Goal: Task Accomplishment & Management: Use online tool/utility

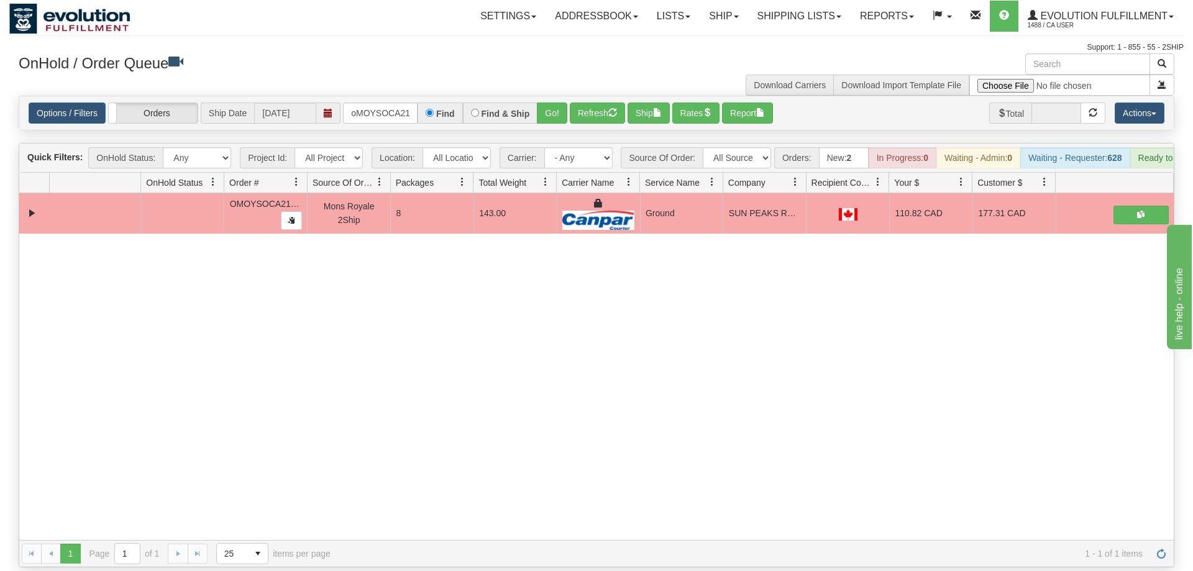
scroll to position [0, 15]
click at [387, 103] on input "oMOYSOCA21308" at bounding box center [380, 113] width 75 height 21
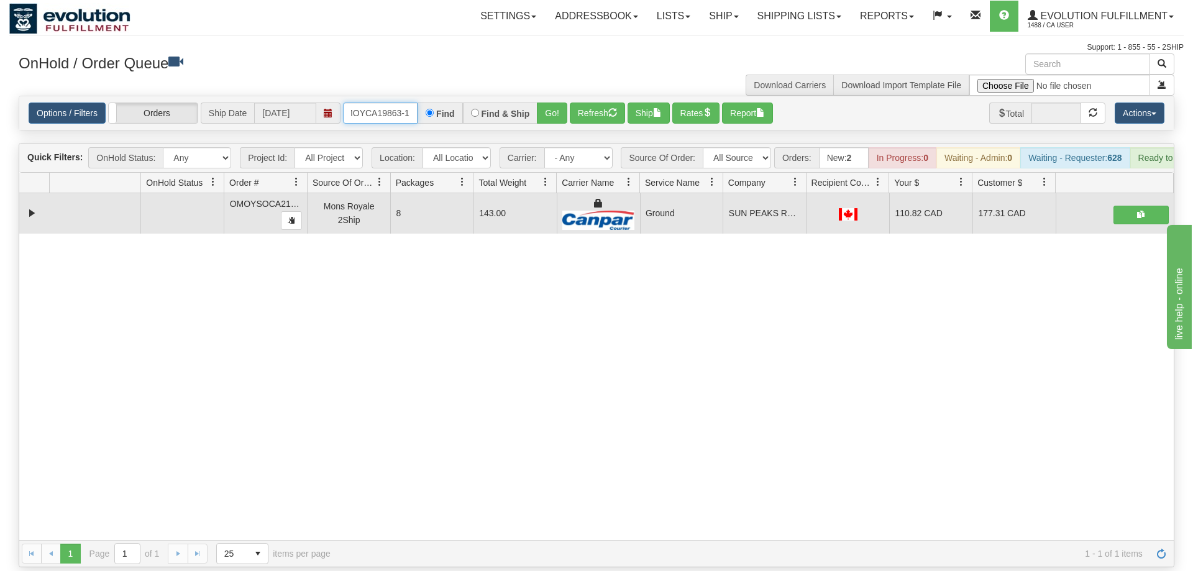
scroll to position [0, 12]
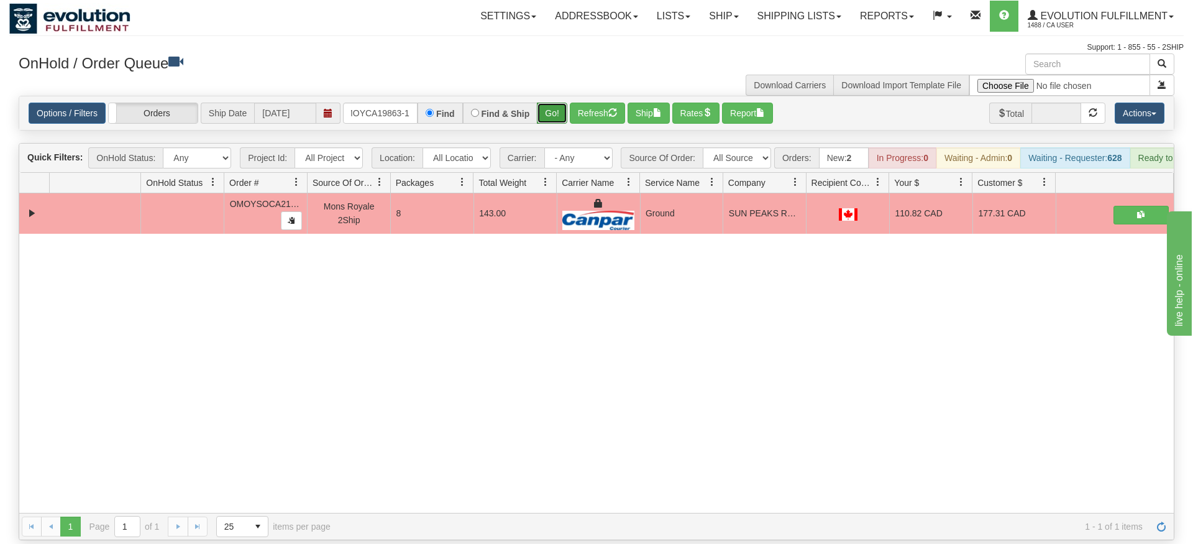
click at [558, 117] on div "Is equal to Is not equal to Contains Does not contains CAD USD EUR ZAR [PERSON_…" at bounding box center [596, 318] width 1175 height 444
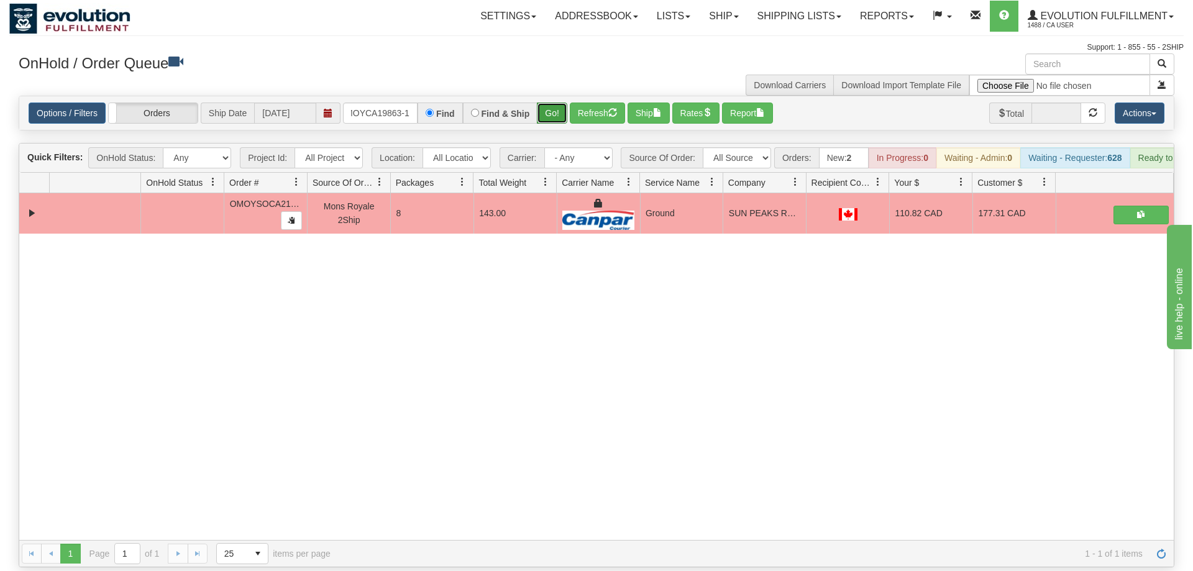
click at [554, 103] on button "Go!" at bounding box center [552, 113] width 30 height 21
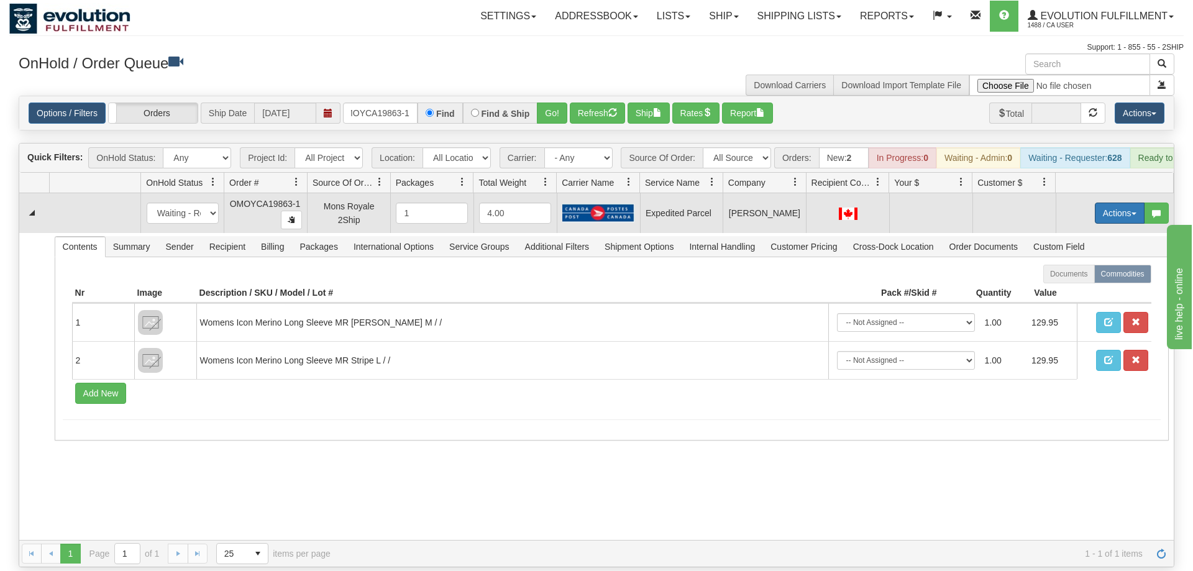
click at [1110, 203] on button "Actions" at bounding box center [1120, 213] width 50 height 21
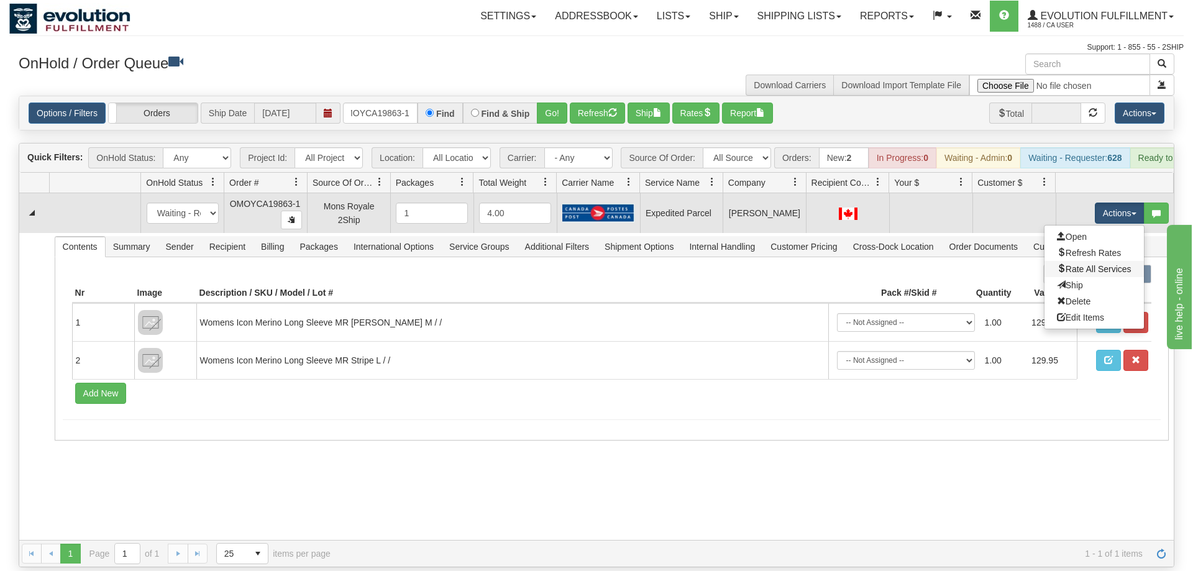
click at [1087, 261] on link "Rate All Services" at bounding box center [1094, 269] width 99 height 16
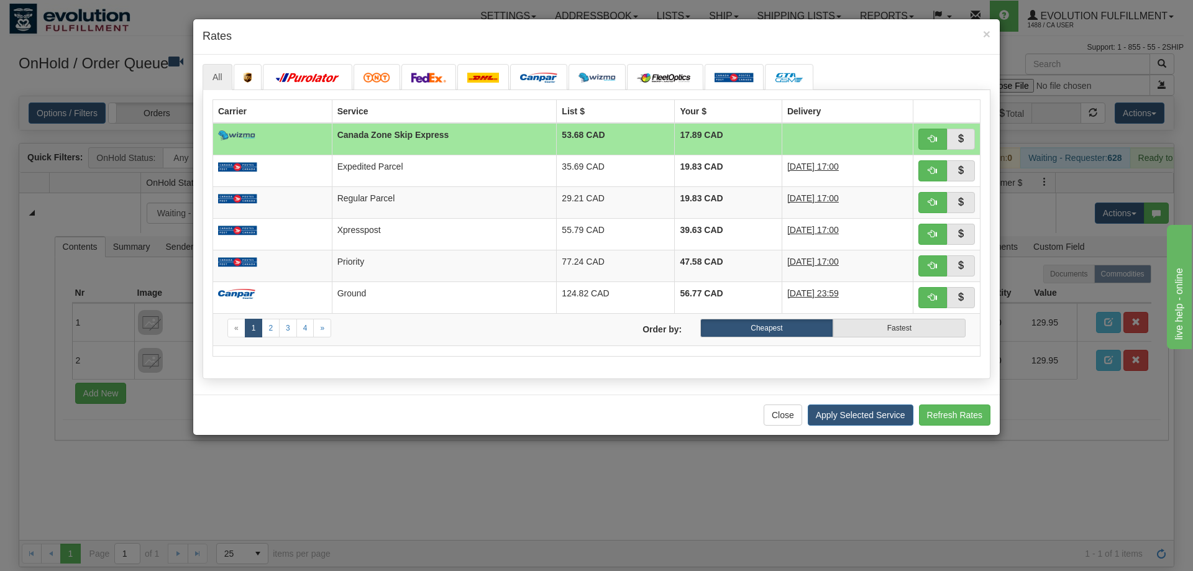
click at [661, 395] on div "Close Apply Selected Service Refresh Rates" at bounding box center [596, 415] width 807 height 40
click at [439, 84] on link at bounding box center [429, 77] width 55 height 26
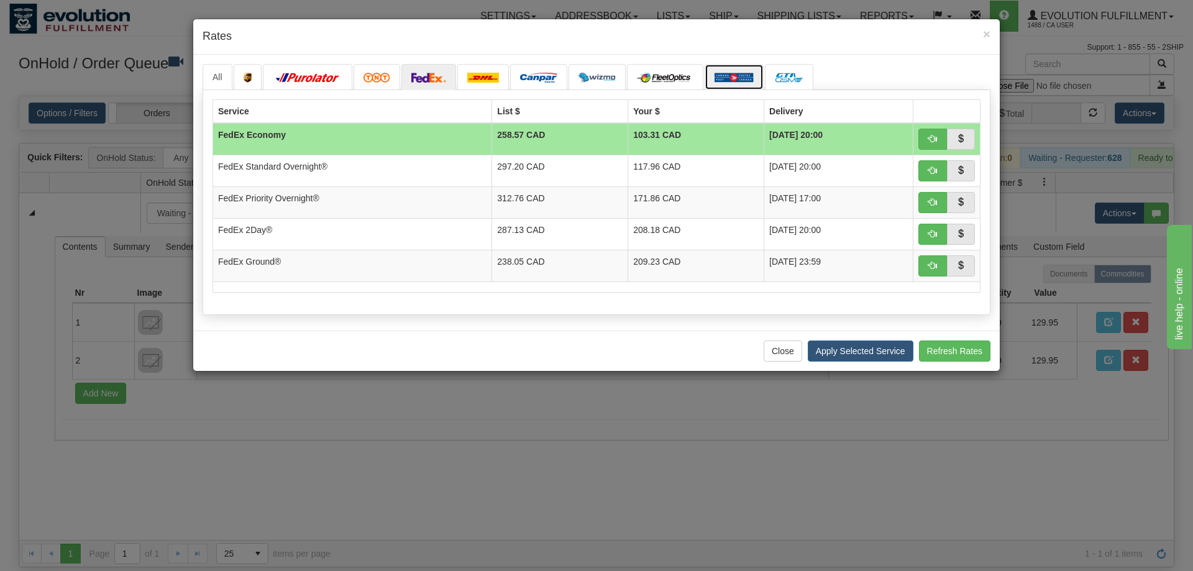
click at [732, 80] on img at bounding box center [734, 78] width 39 height 10
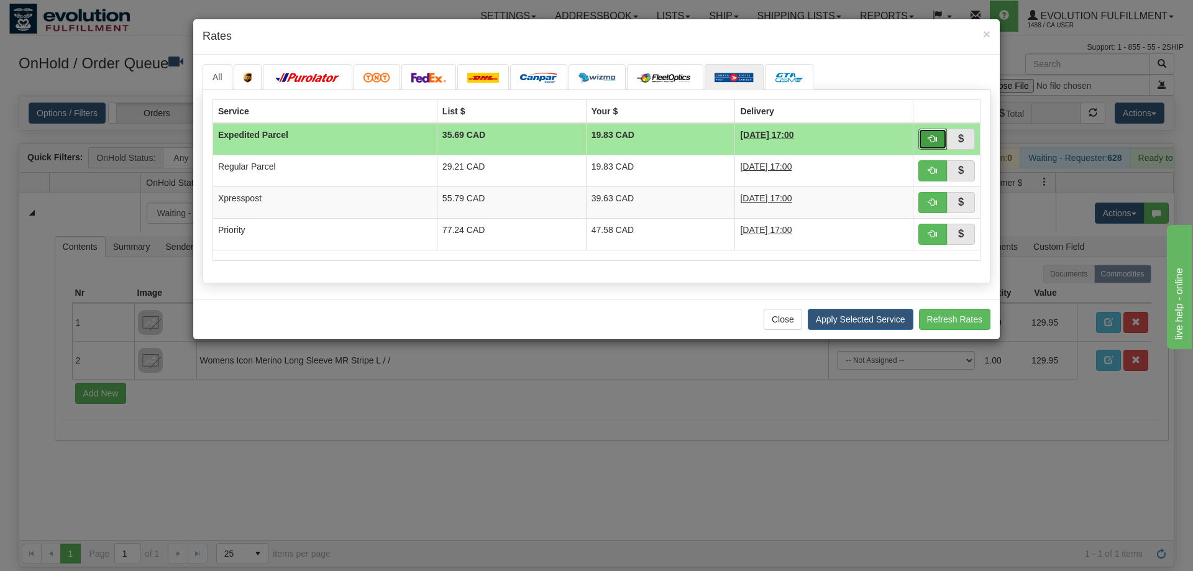
click at [930, 130] on button "button" at bounding box center [933, 139] width 29 height 21
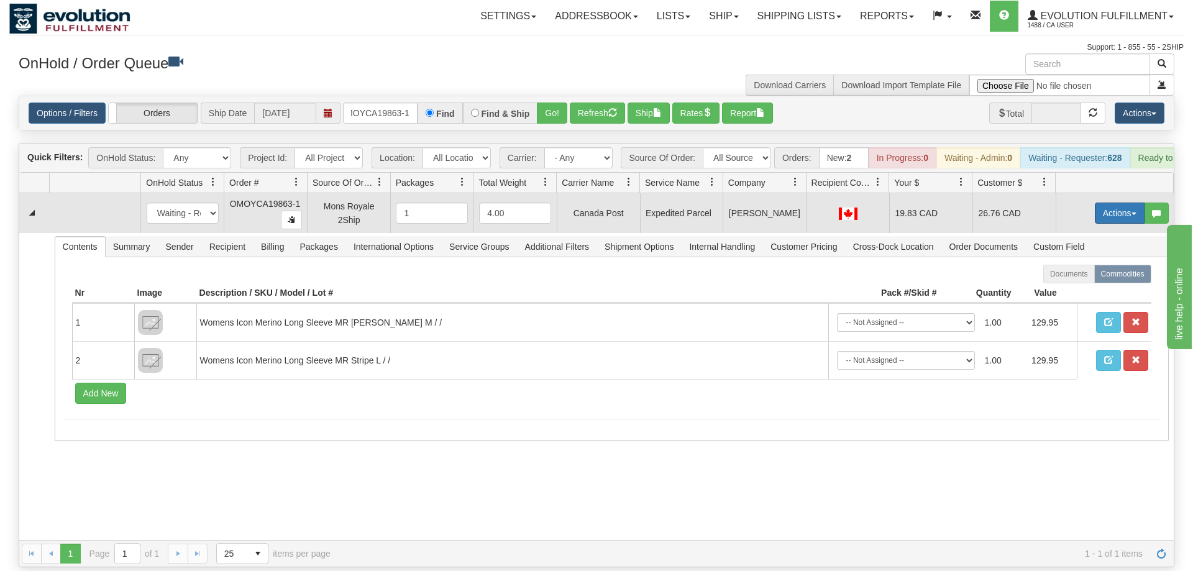
click at [1118, 203] on button "Actions" at bounding box center [1120, 213] width 50 height 21
click at [1088, 277] on link "Ship" at bounding box center [1094, 285] width 99 height 16
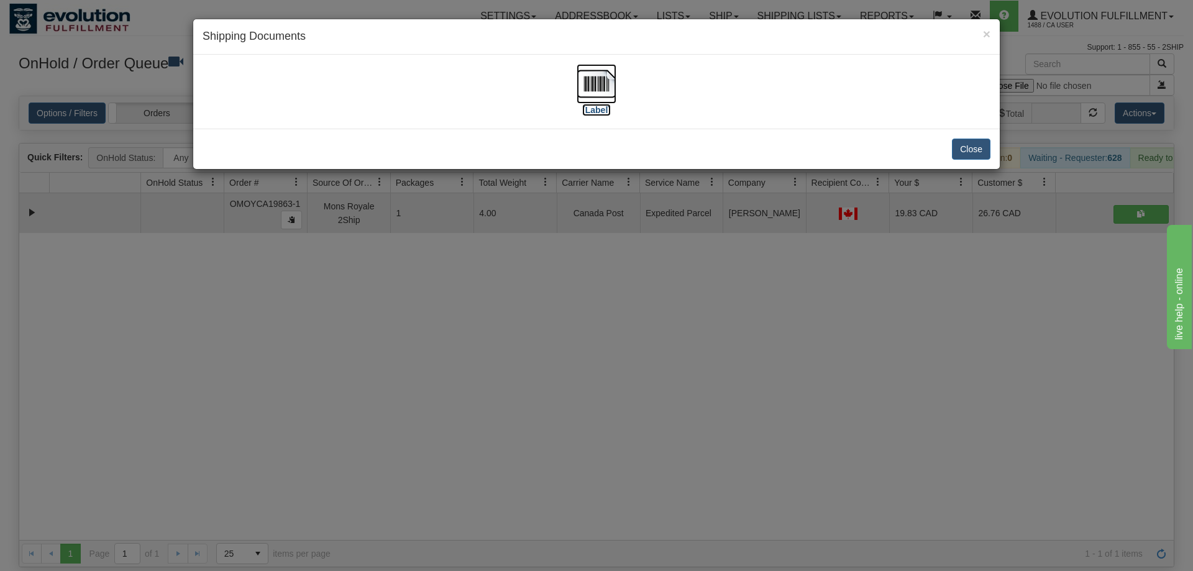
click at [609, 93] on img at bounding box center [597, 84] width 40 height 40
click at [663, 272] on div "× Shipping Documents [Label] Close" at bounding box center [596, 285] width 1193 height 571
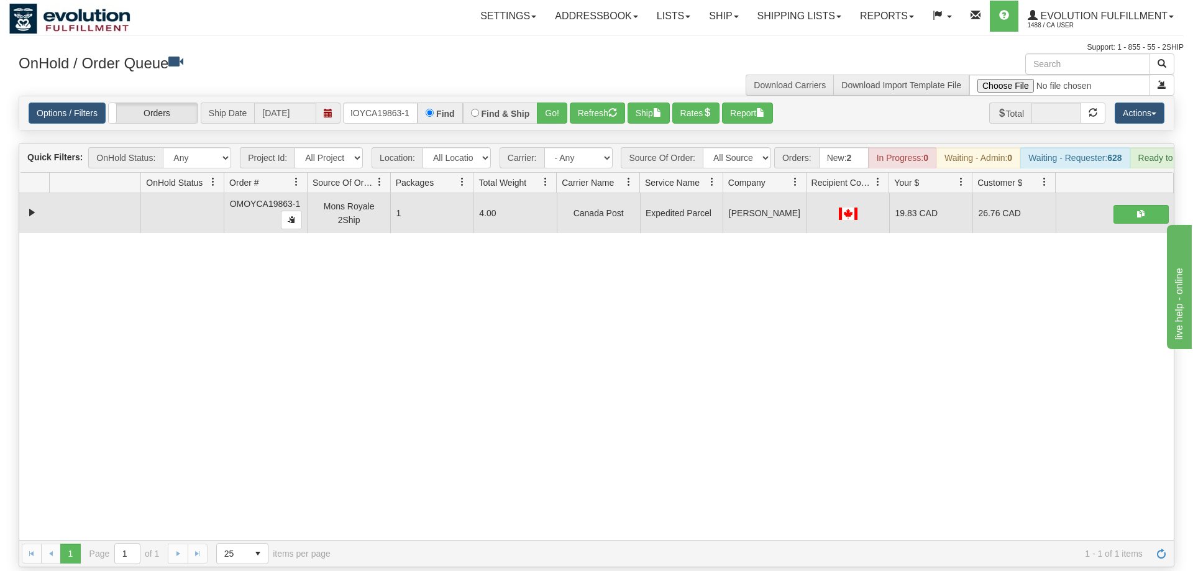
click at [350, 106] on div "Options / Filters Group Shipments Orders Ship Date [DATE] OMOYCA19863-1 Find Fi…" at bounding box center [596, 113] width 1155 height 34
click at [359, 105] on input "OMOYCA19863-1" at bounding box center [380, 113] width 75 height 21
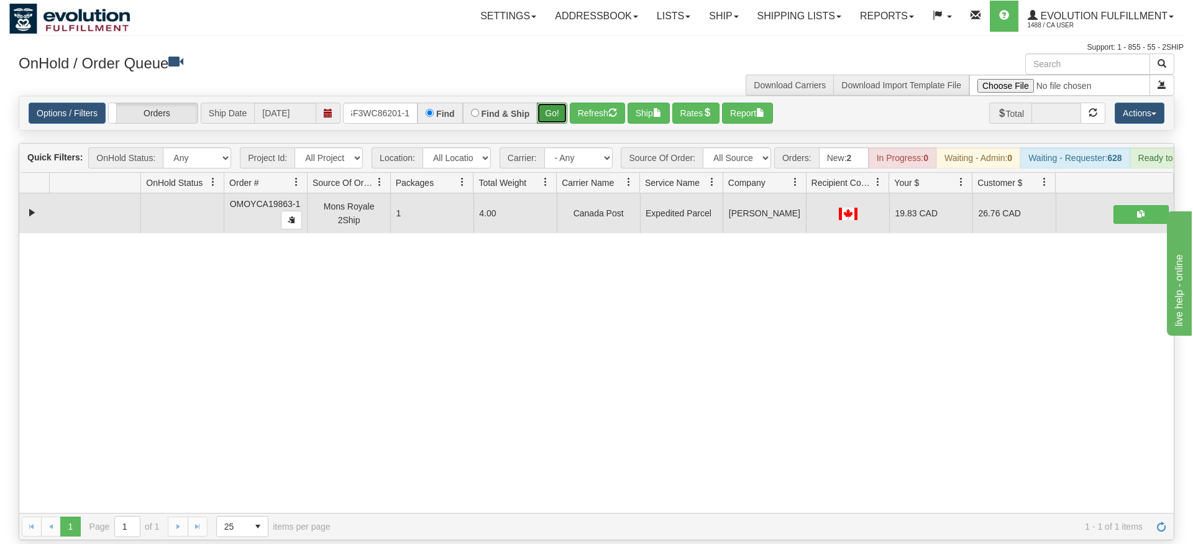
click at [560, 126] on div "Is equal to Is not equal to Contains Does not contains CAD USD EUR ZAR [PERSON_…" at bounding box center [596, 318] width 1175 height 444
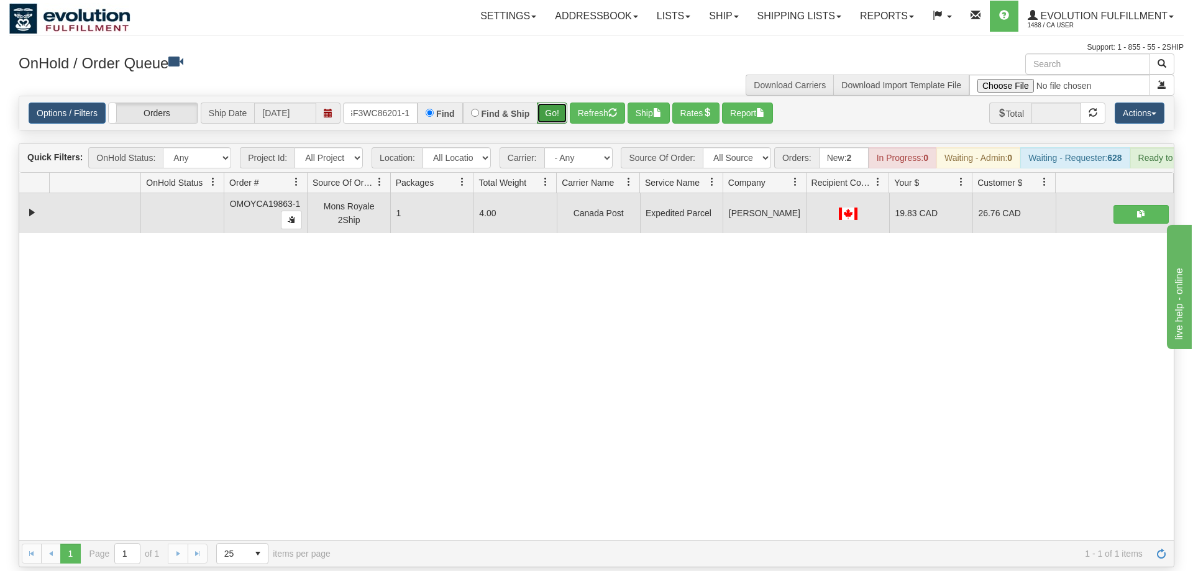
click at [558, 103] on button "Go!" at bounding box center [552, 113] width 30 height 21
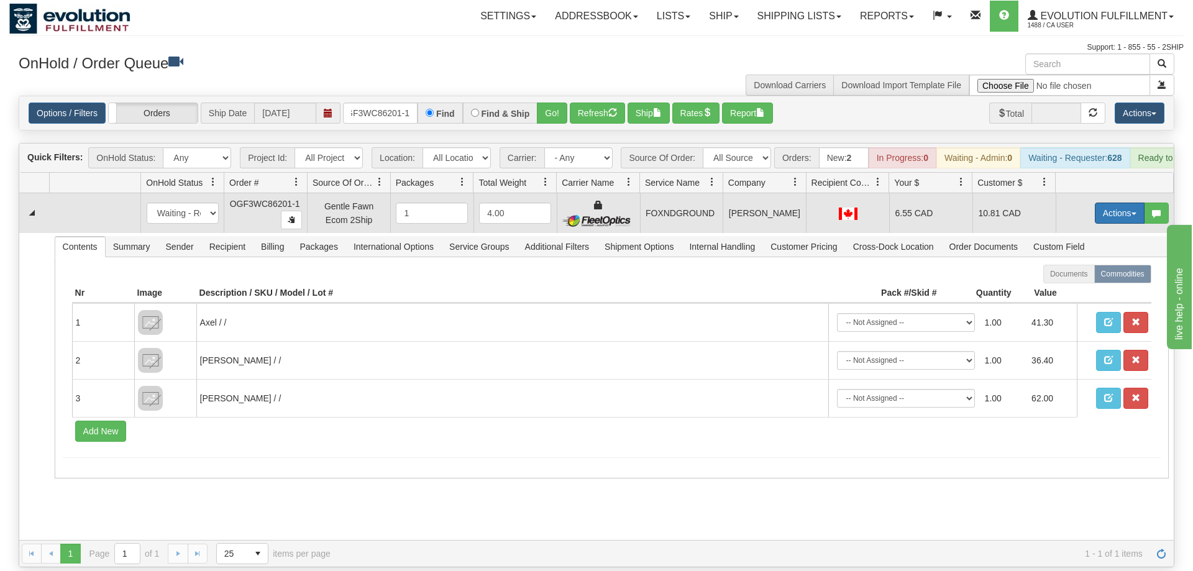
click at [1132, 203] on button "Actions" at bounding box center [1120, 213] width 50 height 21
click at [1085, 277] on link "Ship" at bounding box center [1094, 285] width 99 height 16
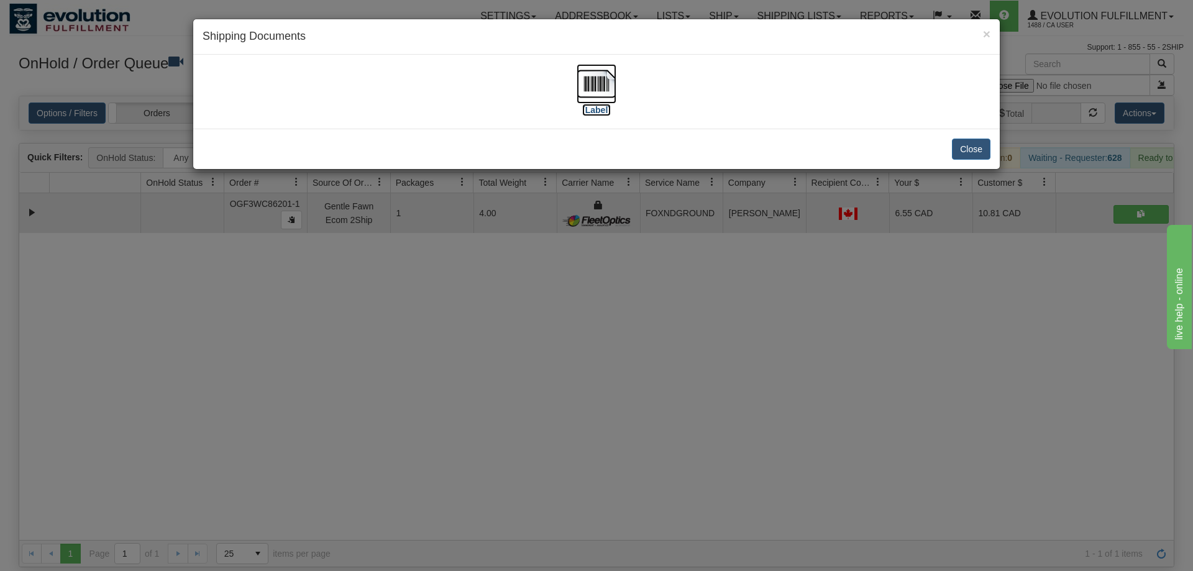
click at [590, 101] on img at bounding box center [597, 84] width 40 height 40
drag, startPoint x: 560, startPoint y: 384, endPoint x: 514, endPoint y: 190, distance: 199.3
click at [561, 383] on div "× Shipping Documents [Label] Close" at bounding box center [596, 285] width 1193 height 571
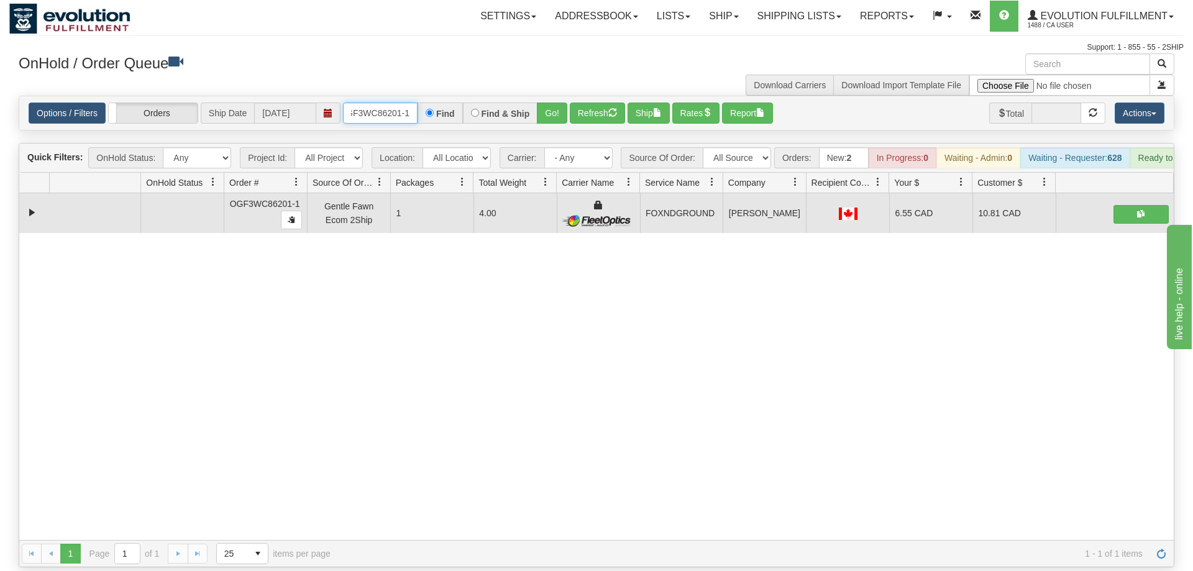
click at [389, 103] on input "OGF3WC86201-1" at bounding box center [380, 113] width 75 height 21
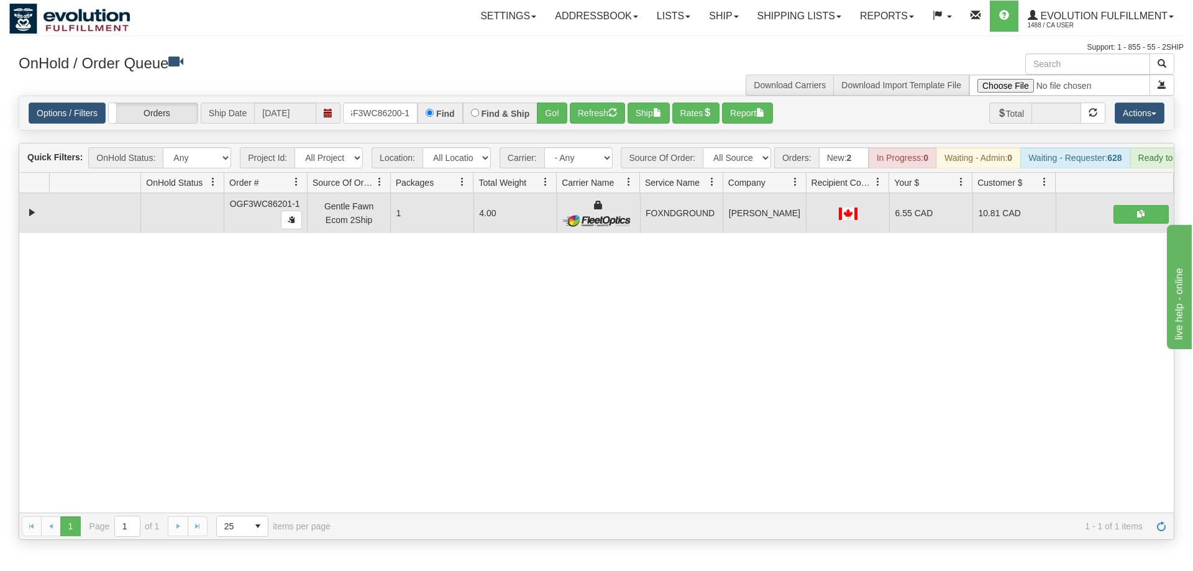
click at [556, 109] on div "Options / Filters Group Shipments Orders Ship Date [DATE] OGF3WC86200-1 Find Fi…" at bounding box center [596, 113] width 1155 height 34
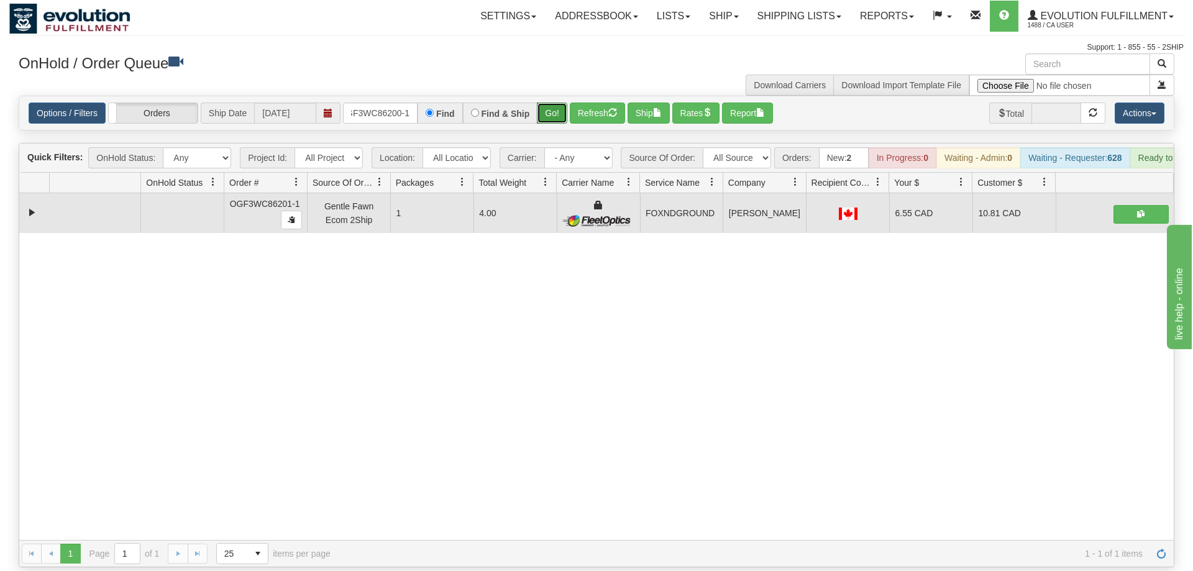
click at [556, 104] on button "Go!" at bounding box center [552, 113] width 30 height 21
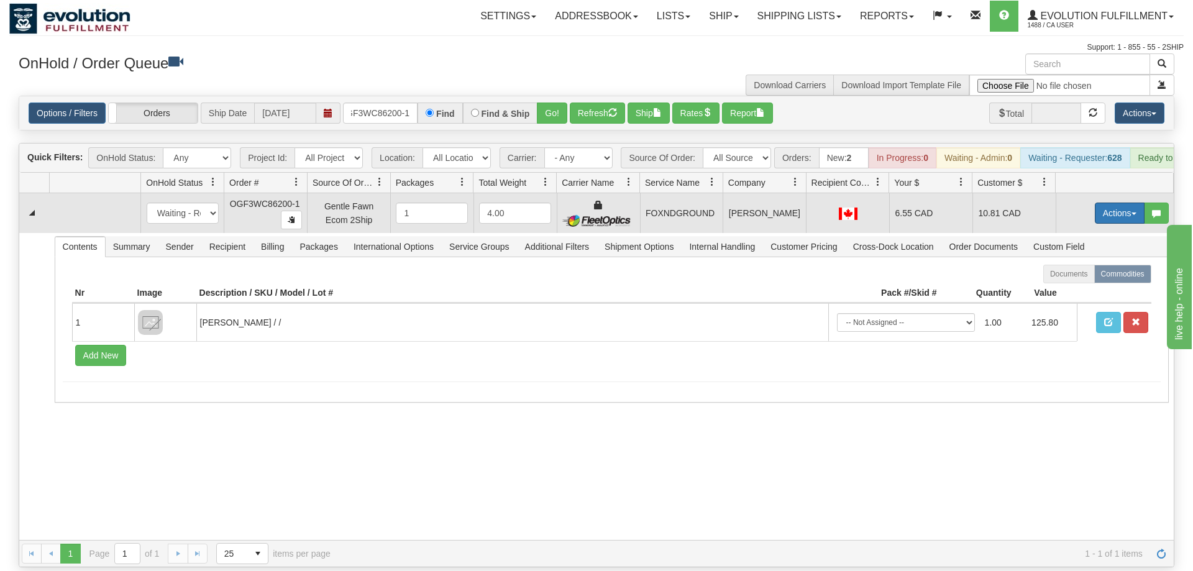
click at [1120, 203] on button "Actions" at bounding box center [1120, 213] width 50 height 21
click at [1078, 280] on span "Ship" at bounding box center [1070, 285] width 26 height 10
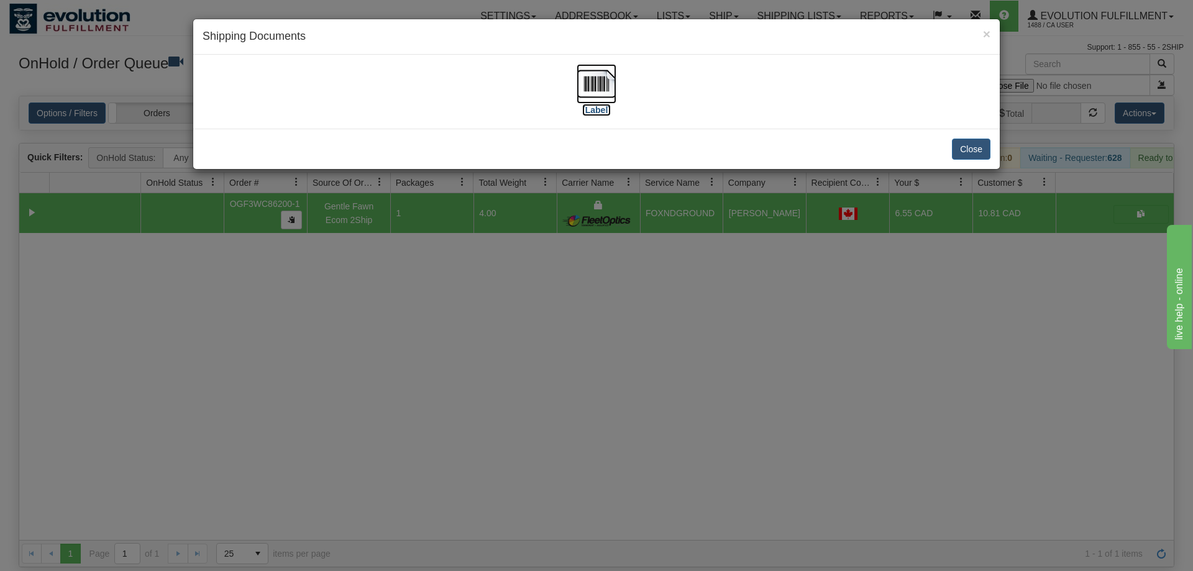
click at [602, 96] on img at bounding box center [597, 84] width 40 height 40
drag, startPoint x: 663, startPoint y: 283, endPoint x: 419, endPoint y: 163, distance: 271.6
click at [656, 272] on div "× Shipping Documents [Label] Close" at bounding box center [596, 285] width 1193 height 571
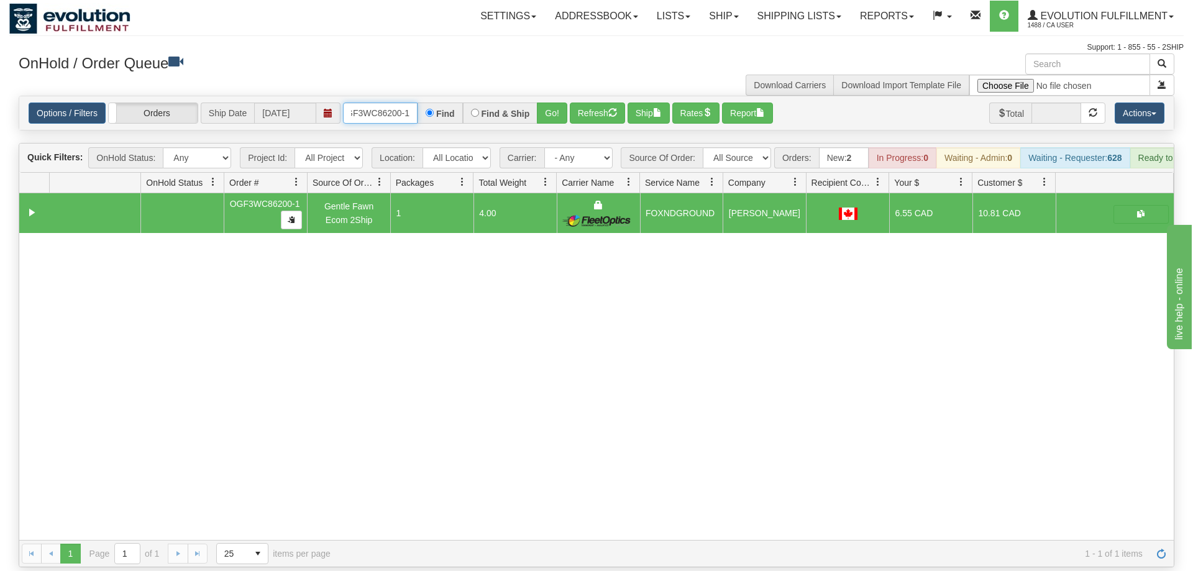
click at [399, 103] on input "OGF3WC86200-1" at bounding box center [380, 113] width 75 height 21
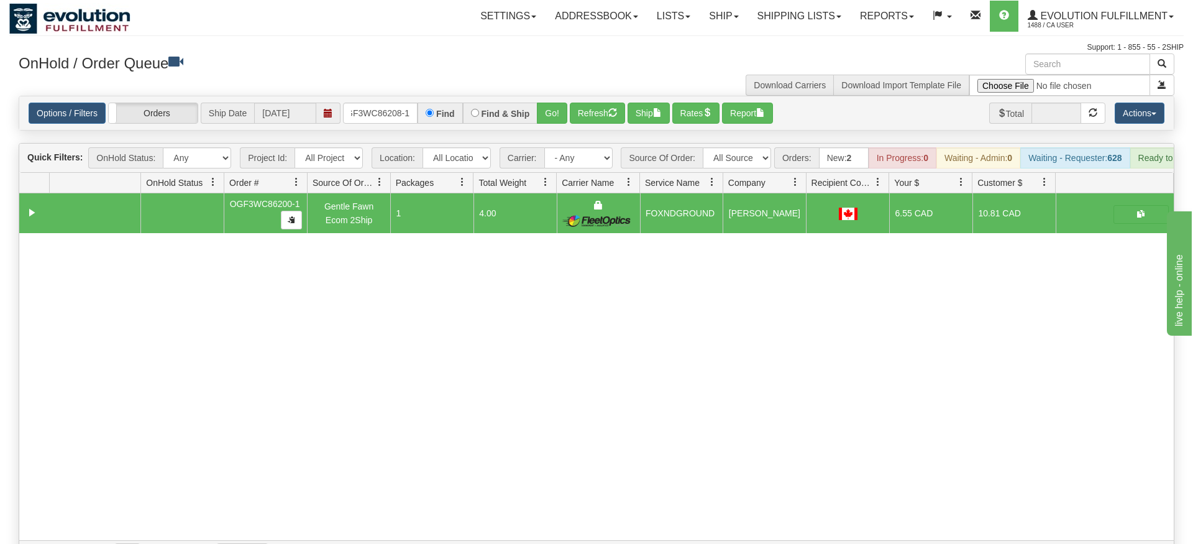
click at [550, 110] on div "Options / Filters Group Shipments Orders Ship Date [DATE] OGF3WC86208-1 Find Fi…" at bounding box center [596, 113] width 1155 height 34
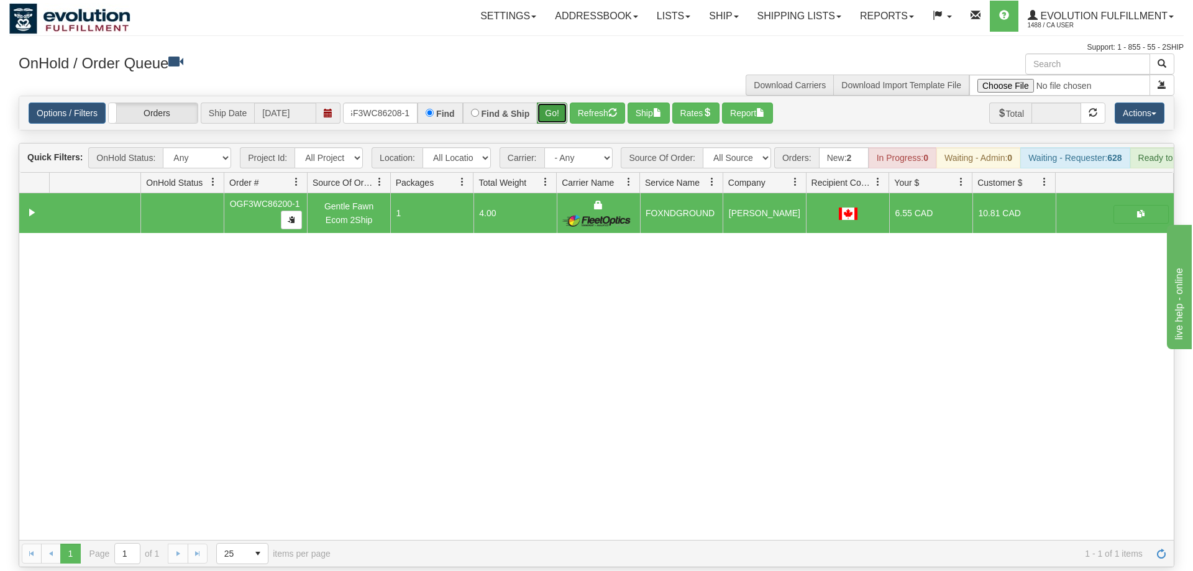
click at [557, 103] on button "Go!" at bounding box center [552, 113] width 30 height 21
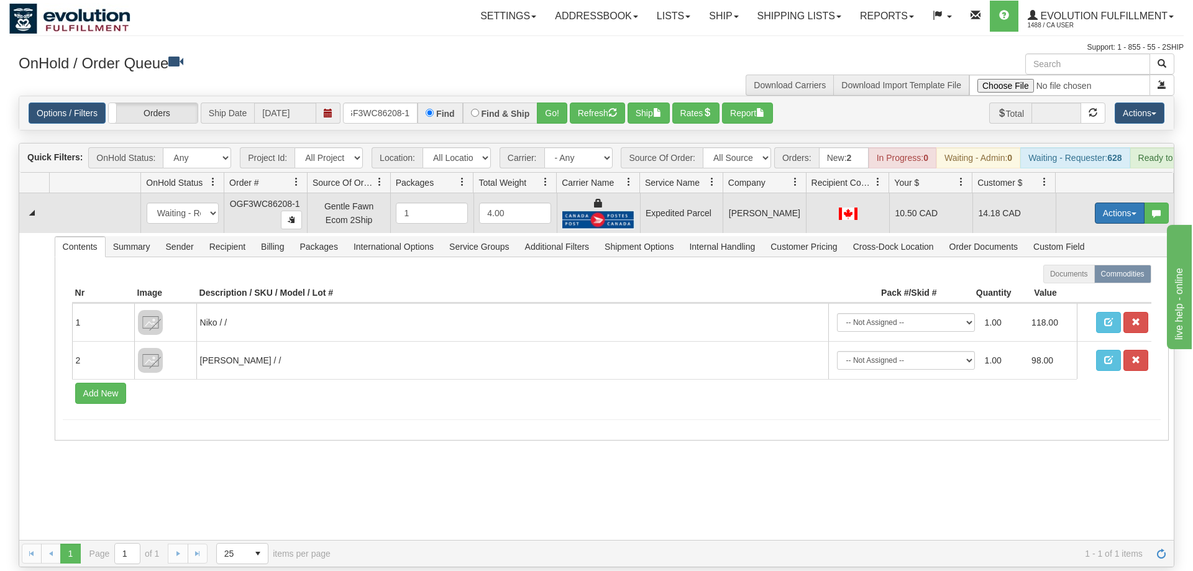
click at [1111, 203] on button "Actions" at bounding box center [1120, 213] width 50 height 21
click at [1075, 280] on span "Ship" at bounding box center [1070, 285] width 26 height 10
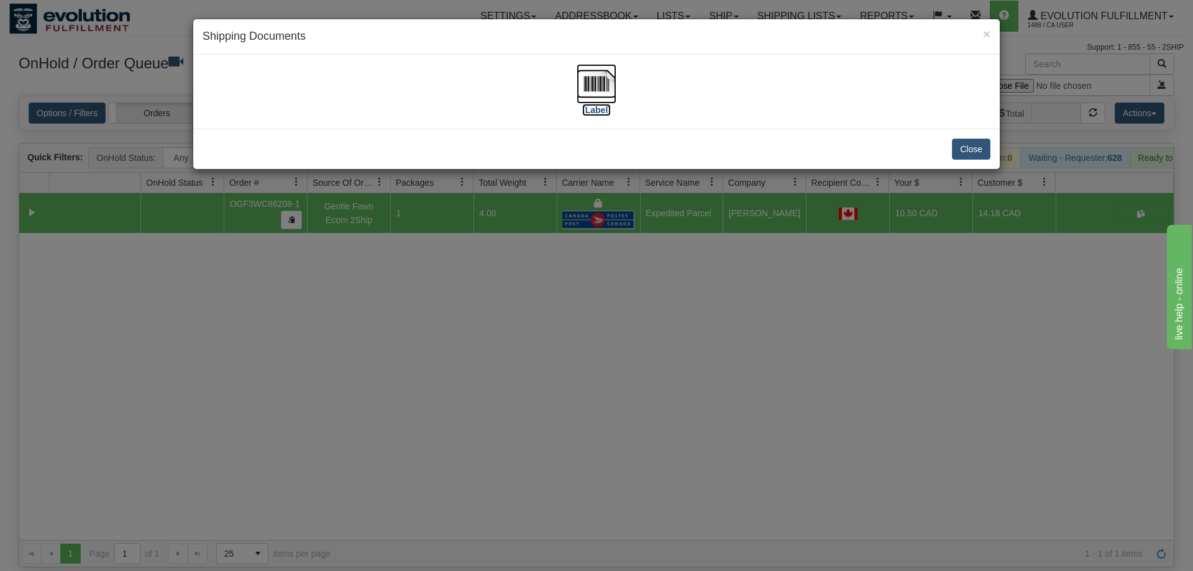
click at [600, 94] on img at bounding box center [597, 84] width 40 height 40
drag, startPoint x: 623, startPoint y: 371, endPoint x: 470, endPoint y: 103, distance: 309.0
click at [622, 350] on div "× Shipping Documents [Label] Close" at bounding box center [596, 285] width 1193 height 571
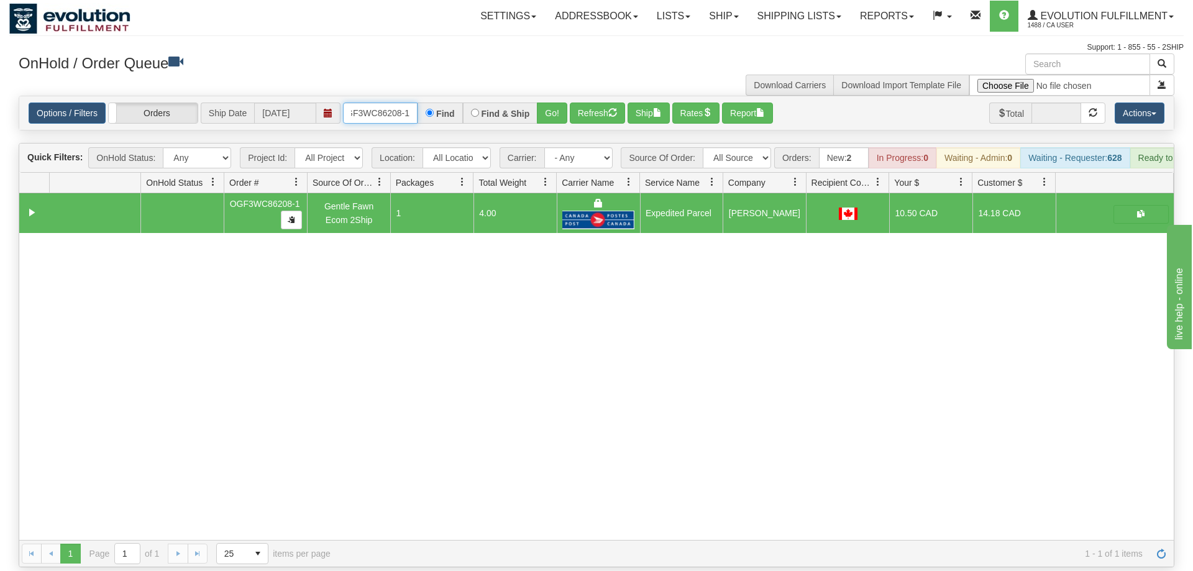
click at [400, 103] on input "OGF3WC86208-1" at bounding box center [380, 113] width 75 height 21
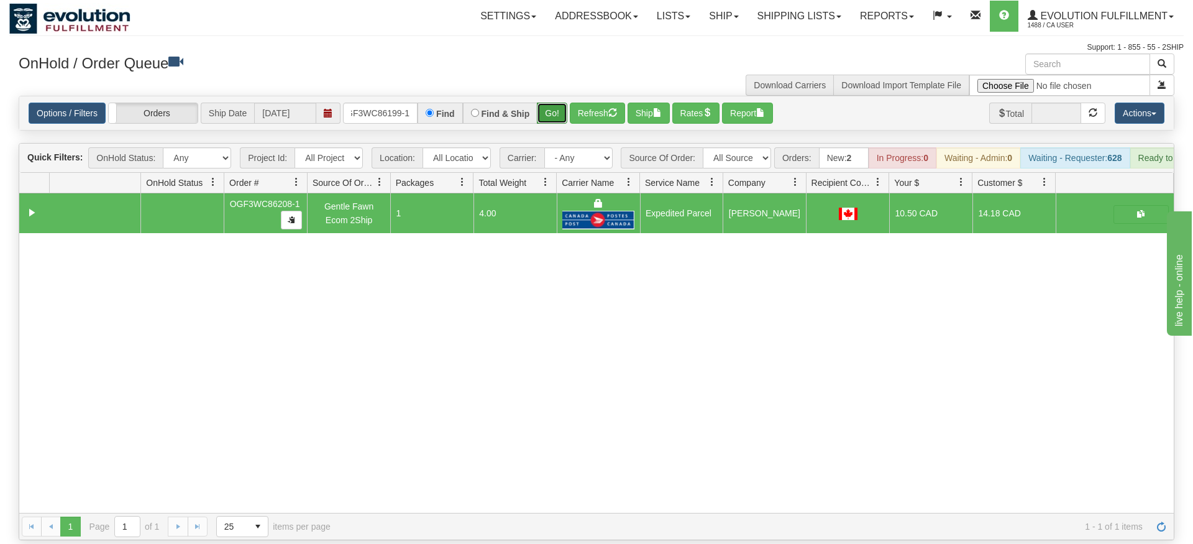
drag, startPoint x: 556, startPoint y: 91, endPoint x: 554, endPoint y: 107, distance: 15.7
click at [556, 116] on div "Is equal to Is not equal to Contains Does not contains CAD USD EUR ZAR [PERSON_…" at bounding box center [596, 318] width 1175 height 444
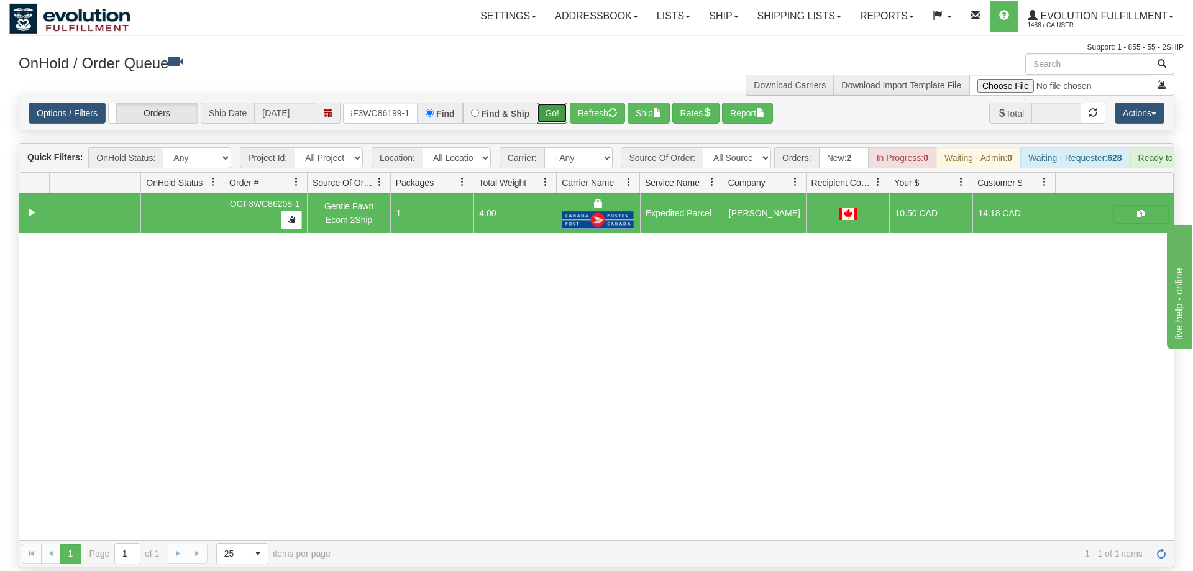
click at [548, 103] on button "Go!" at bounding box center [552, 113] width 30 height 21
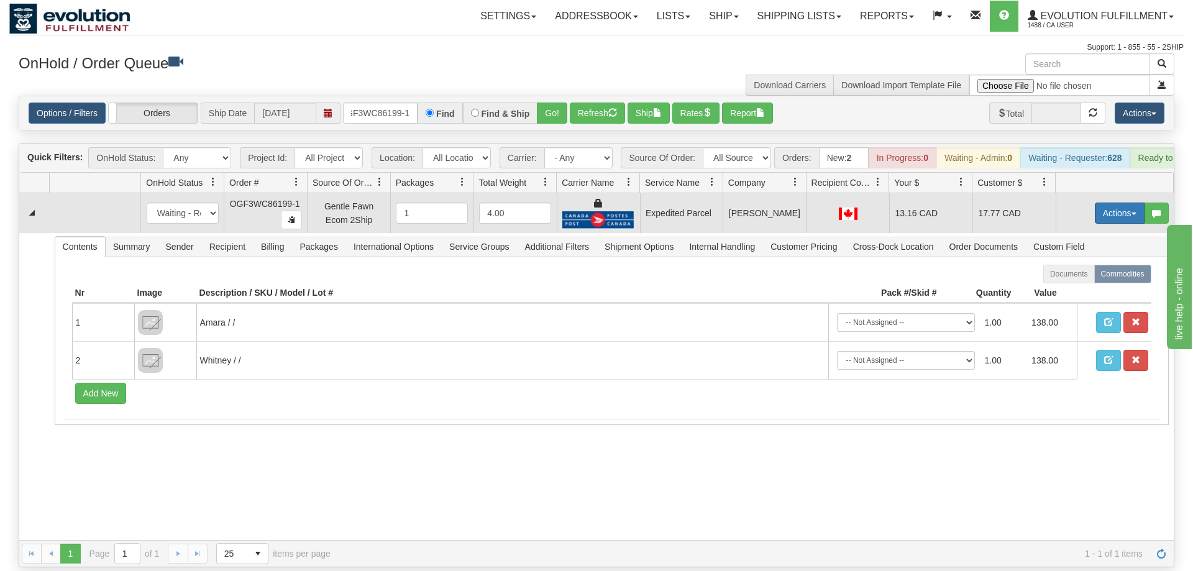
click at [1098, 204] on button "Actions" at bounding box center [1120, 213] width 50 height 21
click at [1094, 277] on link "Ship" at bounding box center [1094, 285] width 99 height 16
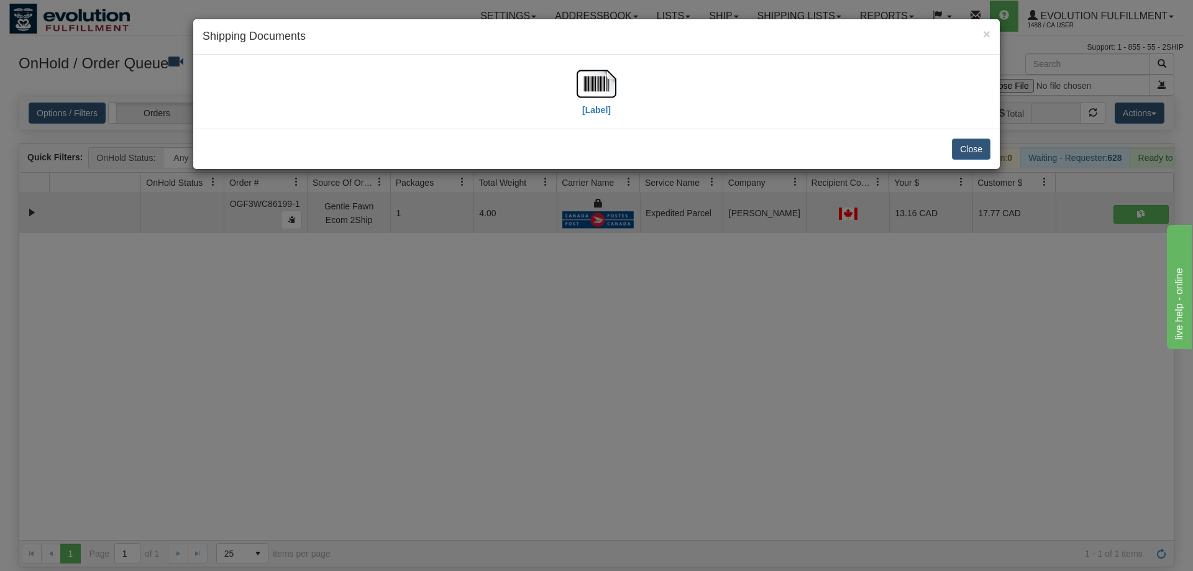
click at [620, 92] on div "[Label]" at bounding box center [597, 91] width 788 height 55
click at [599, 91] on img at bounding box center [597, 84] width 40 height 40
click at [534, 361] on div "× Shipping Documents [Label] Close" at bounding box center [596, 285] width 1193 height 571
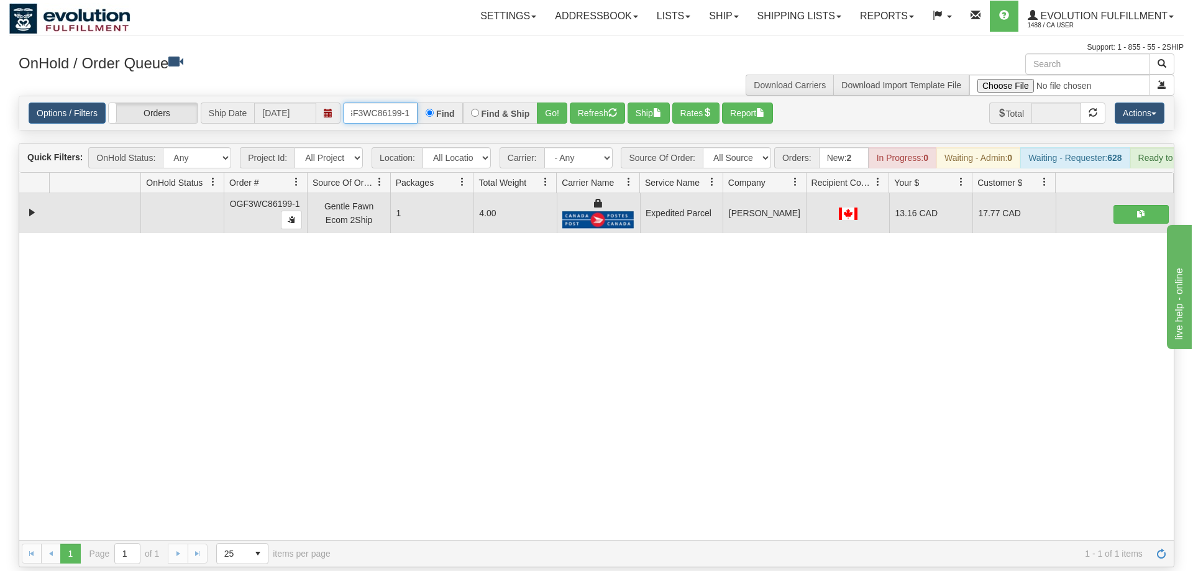
click at [370, 103] on input "OGF3WC86199-1" at bounding box center [380, 113] width 75 height 21
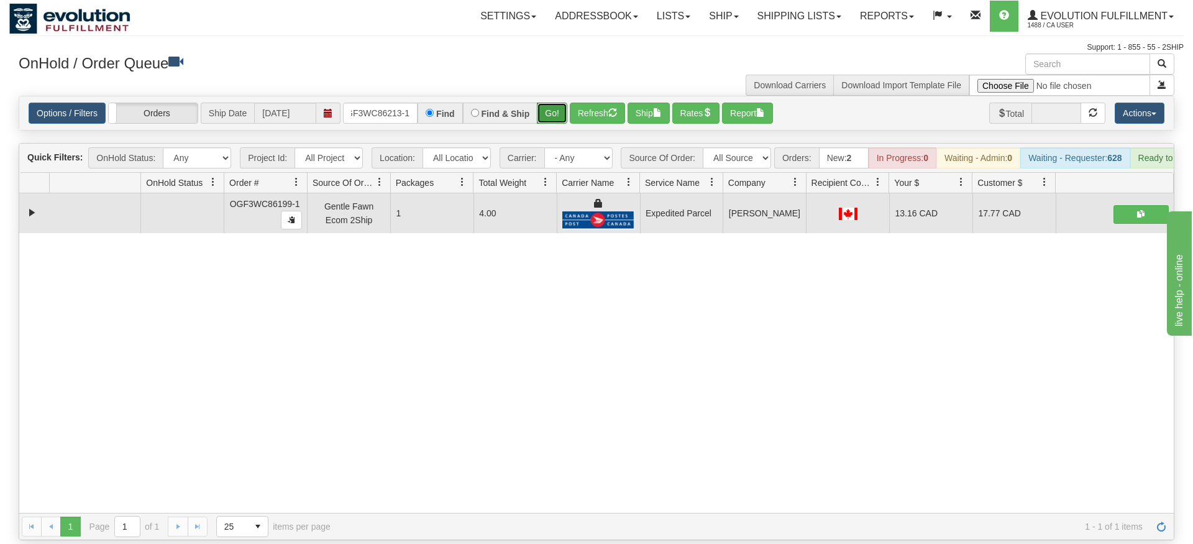
click at [546, 124] on div "Is equal to Is not equal to Contains Does not contains CAD USD EUR ZAR [PERSON_…" at bounding box center [596, 318] width 1175 height 444
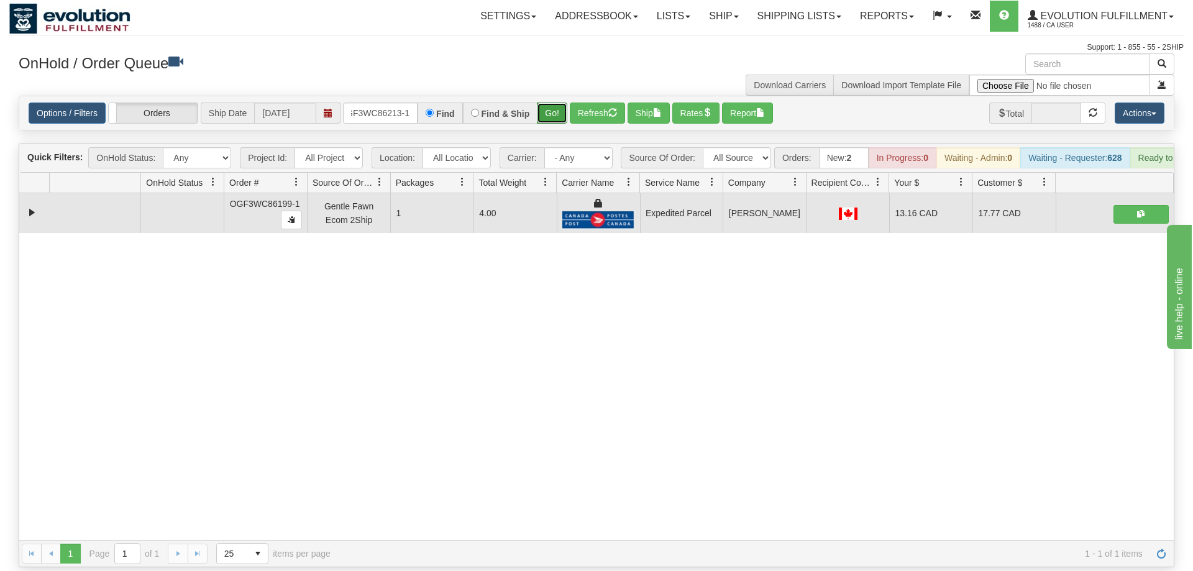
click at [553, 103] on button "Go!" at bounding box center [552, 113] width 30 height 21
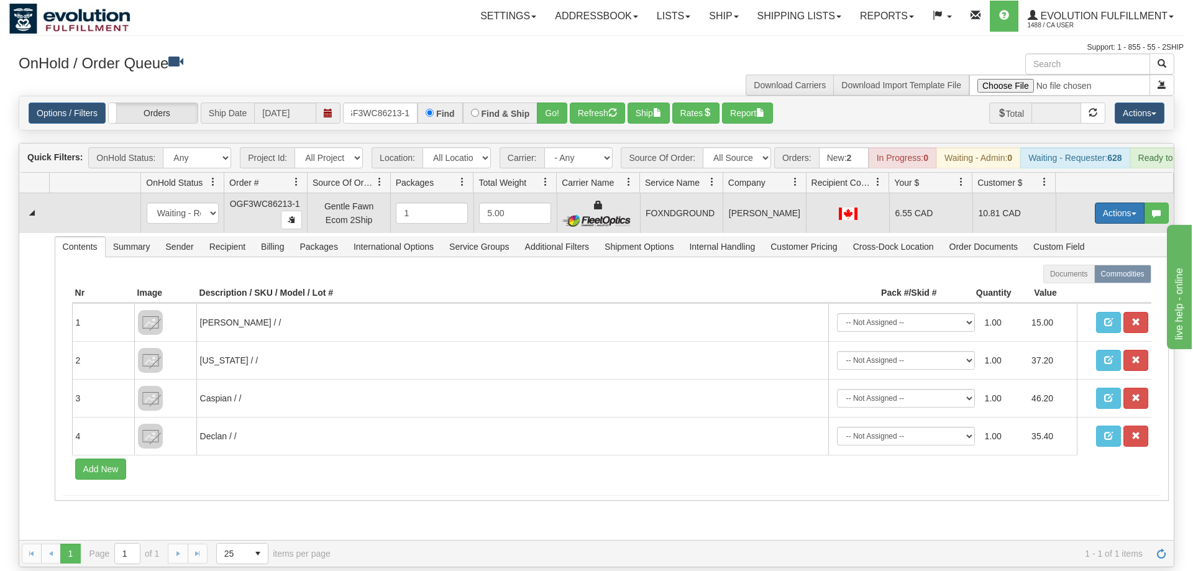
click at [1105, 203] on button "Actions" at bounding box center [1120, 213] width 50 height 21
click at [1086, 277] on link "Ship" at bounding box center [1094, 285] width 99 height 16
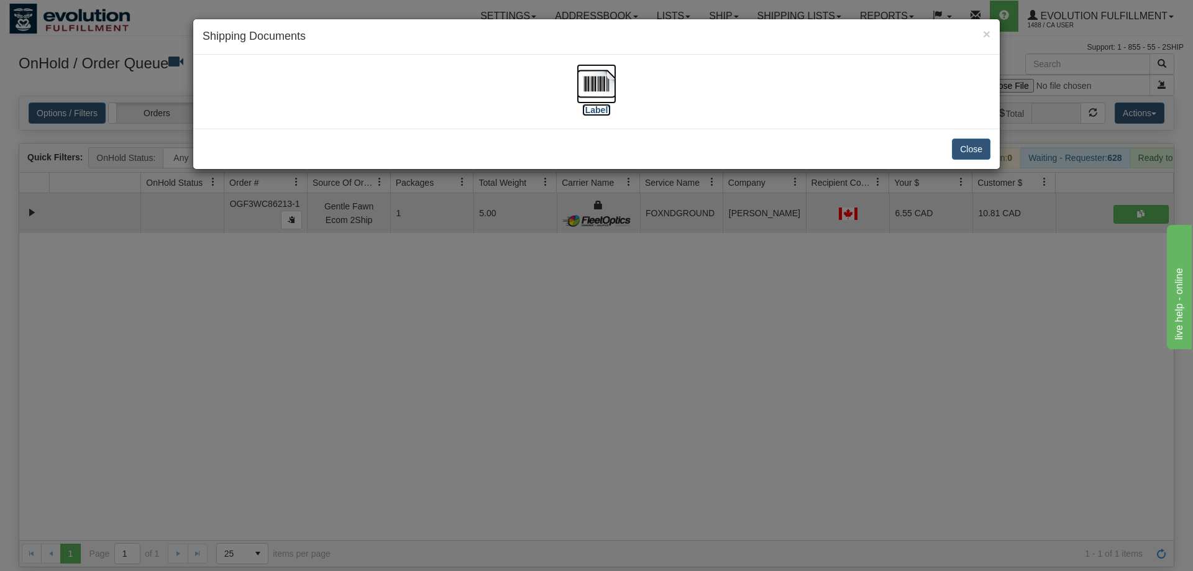
click at [606, 97] on img at bounding box center [597, 84] width 40 height 40
drag, startPoint x: 570, startPoint y: 319, endPoint x: 503, endPoint y: 189, distance: 146.2
click at [570, 314] on div "× Shipping Documents [Label] Close" at bounding box center [596, 285] width 1193 height 571
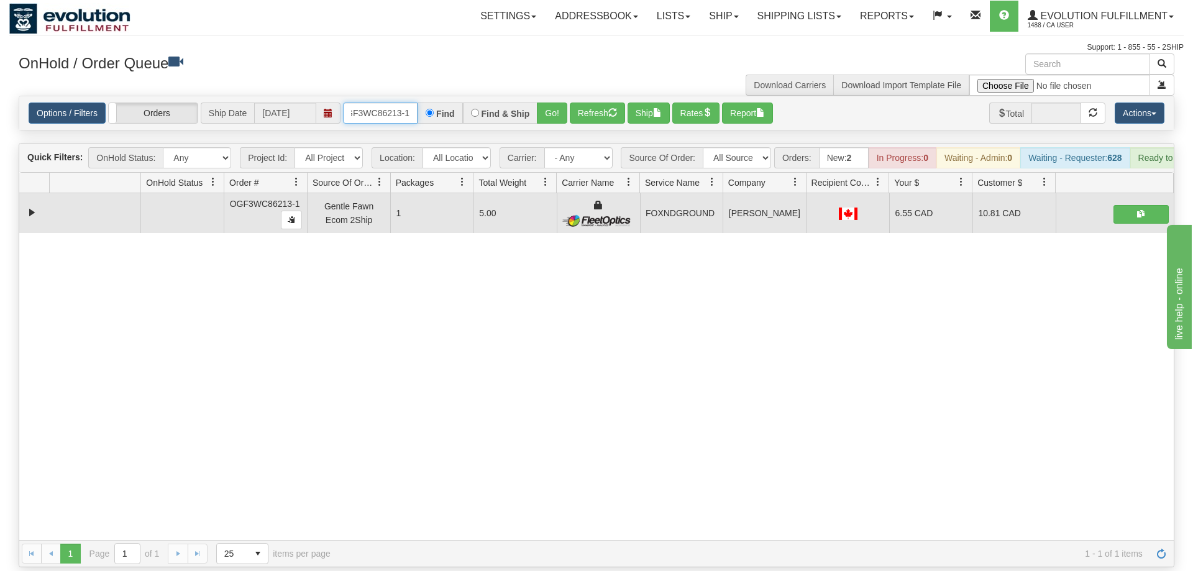
click at [380, 103] on input "OGF3WC86213-1" at bounding box center [380, 113] width 75 height 21
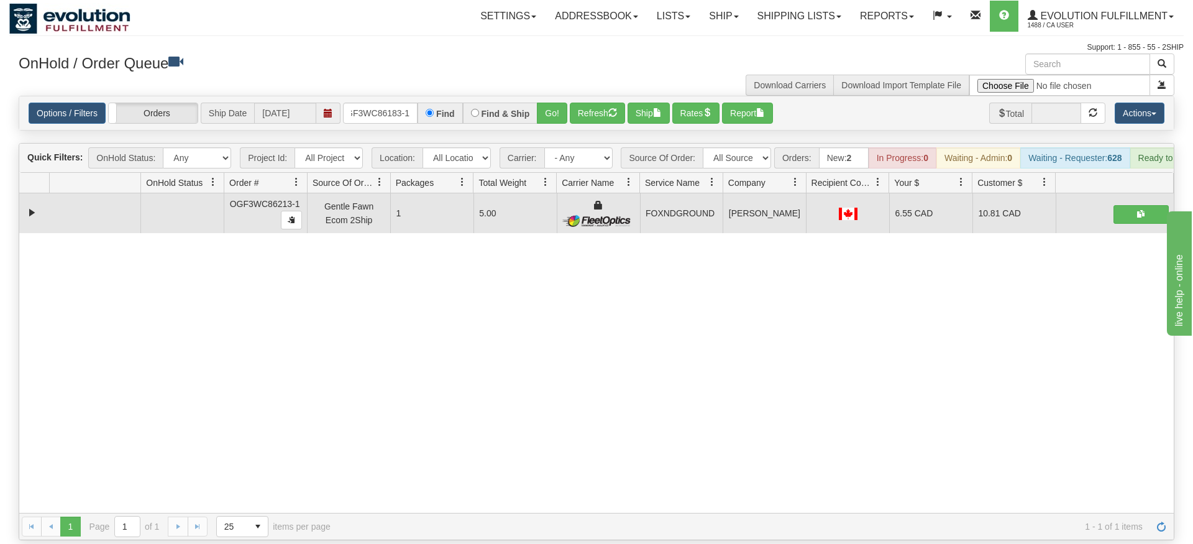
click at [546, 111] on div "Options / Filters Group Shipments Orders Ship Date [DATE] OGF3WC86183-1 Find Fi…" at bounding box center [596, 113] width 1155 height 34
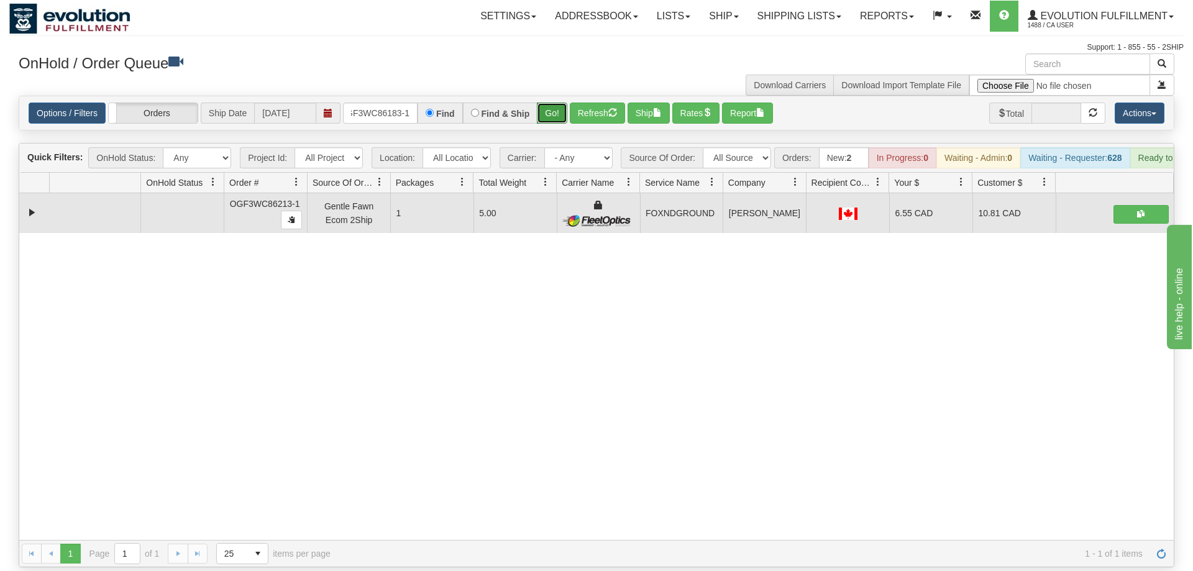
click at [553, 103] on button "Go!" at bounding box center [552, 113] width 30 height 21
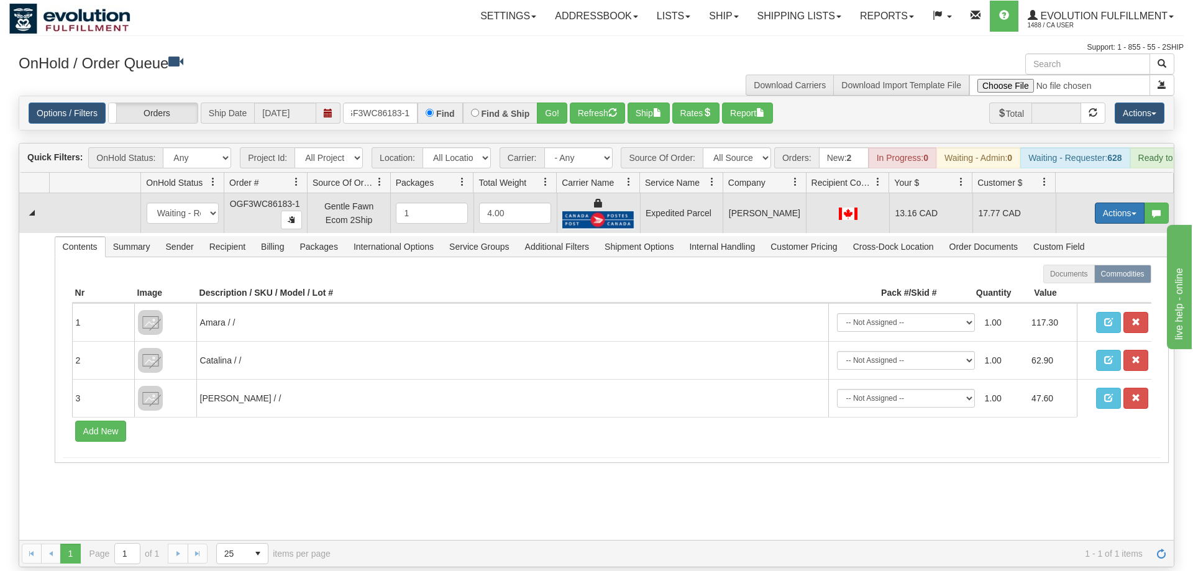
click at [1118, 203] on button "Actions" at bounding box center [1120, 213] width 50 height 21
click at [1094, 277] on link "Ship" at bounding box center [1094, 285] width 99 height 16
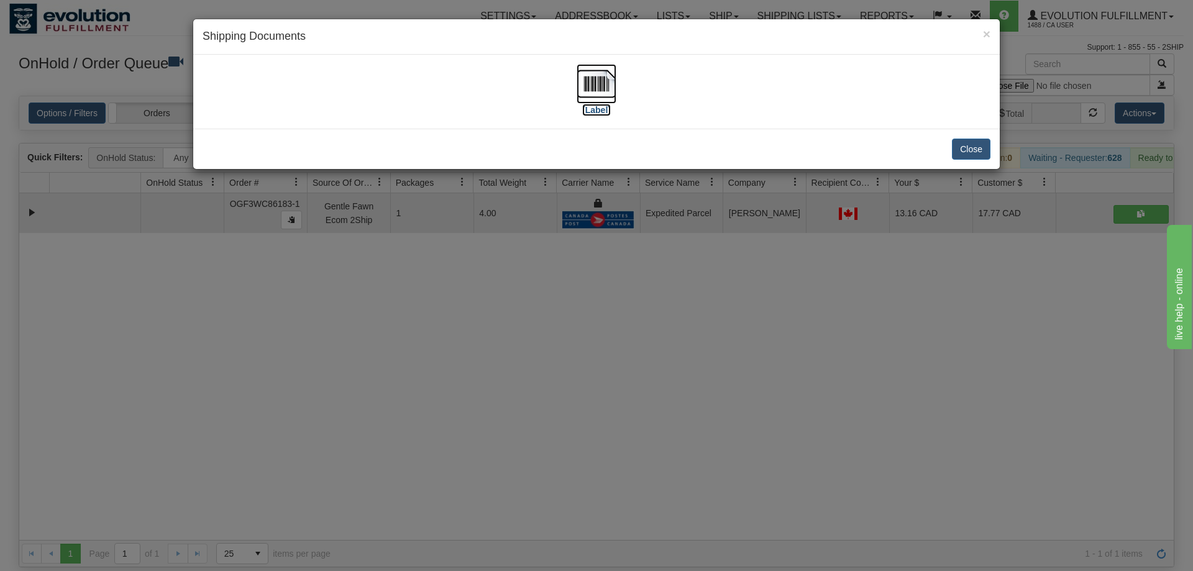
click at [602, 83] on img at bounding box center [597, 84] width 40 height 40
drag, startPoint x: 600, startPoint y: 341, endPoint x: 324, endPoint y: 82, distance: 378.2
click at [599, 341] on div "× Shipping Documents [Label] Close" at bounding box center [596, 285] width 1193 height 571
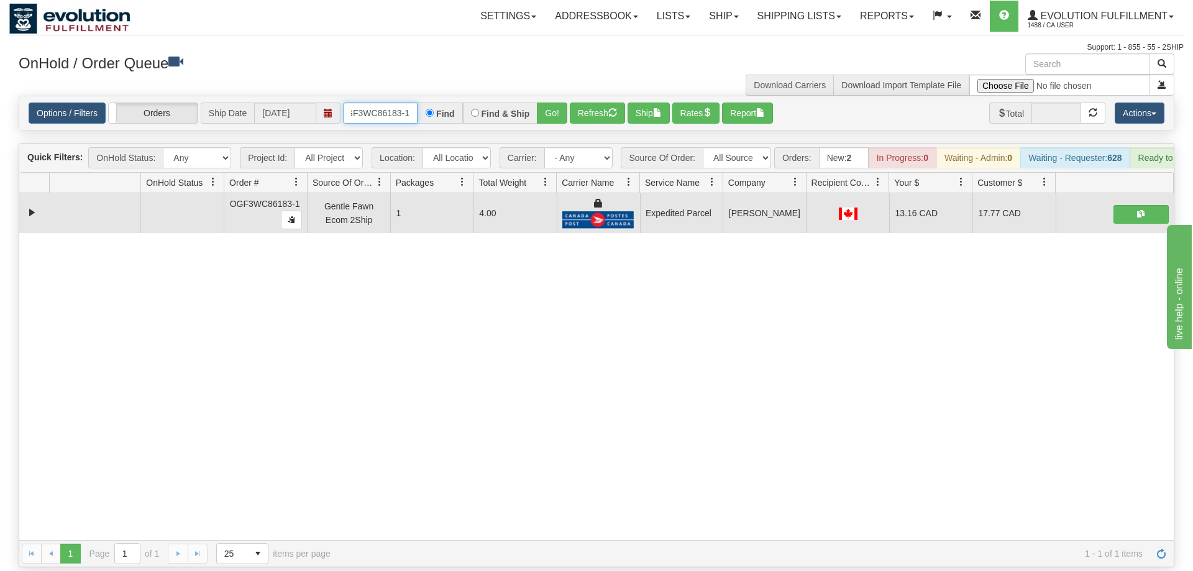
click at [374, 103] on input "OGF3WC86183-1" at bounding box center [380, 113] width 75 height 21
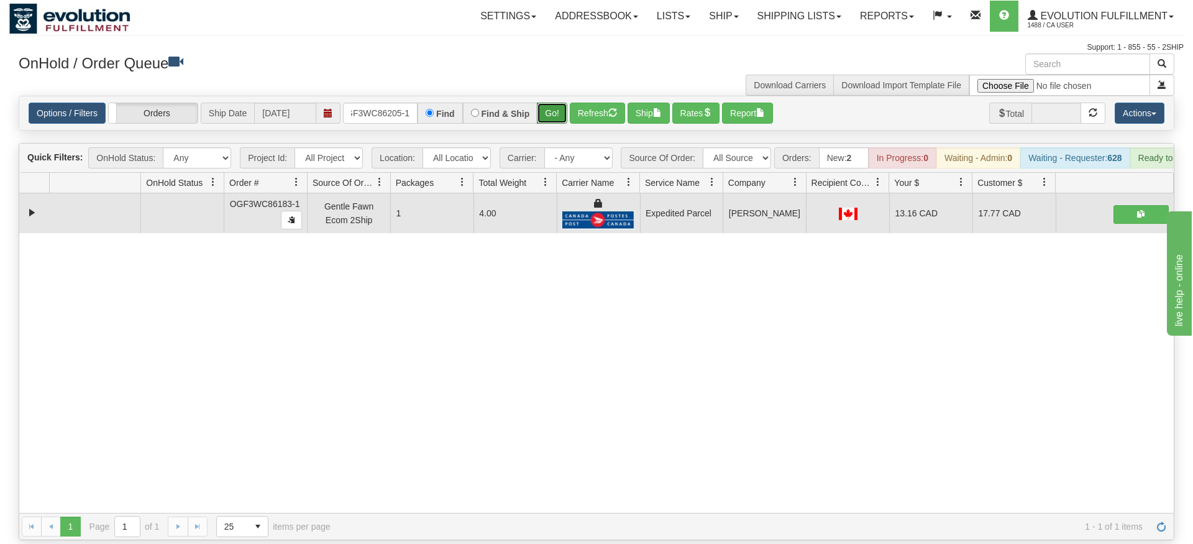
click at [551, 112] on div "Options / Filters Group Shipments Orders Ship Date [DATE] OGF3WC86205-1 Find Fi…" at bounding box center [597, 113] width 1156 height 35
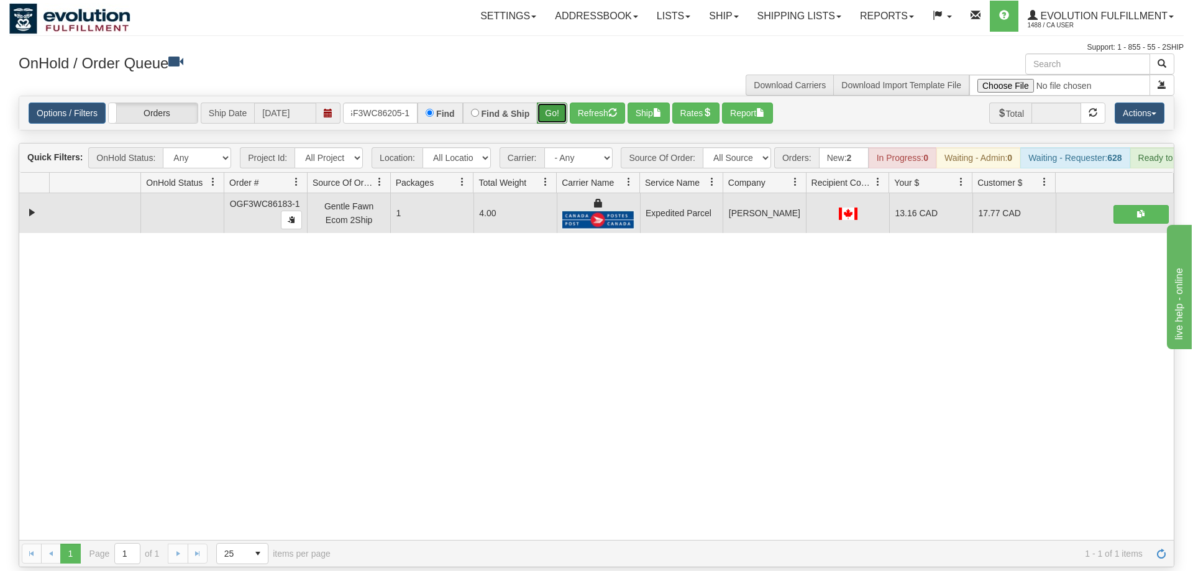
click at [554, 103] on button "Go!" at bounding box center [552, 113] width 30 height 21
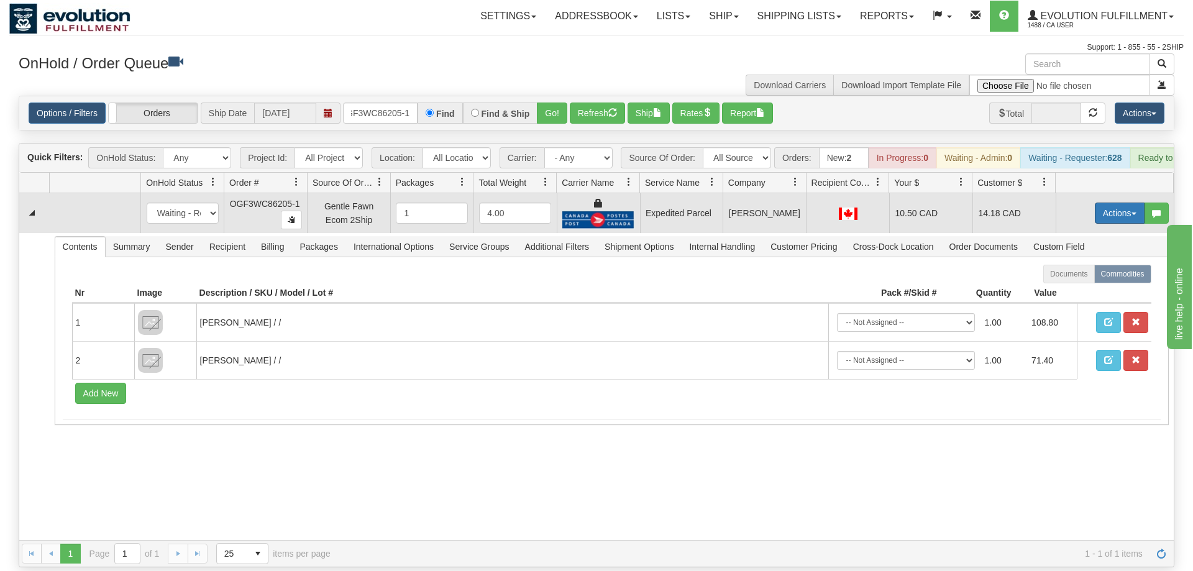
click at [1104, 203] on button "Actions" at bounding box center [1120, 213] width 50 height 21
click at [1089, 277] on link "Ship" at bounding box center [1094, 285] width 99 height 16
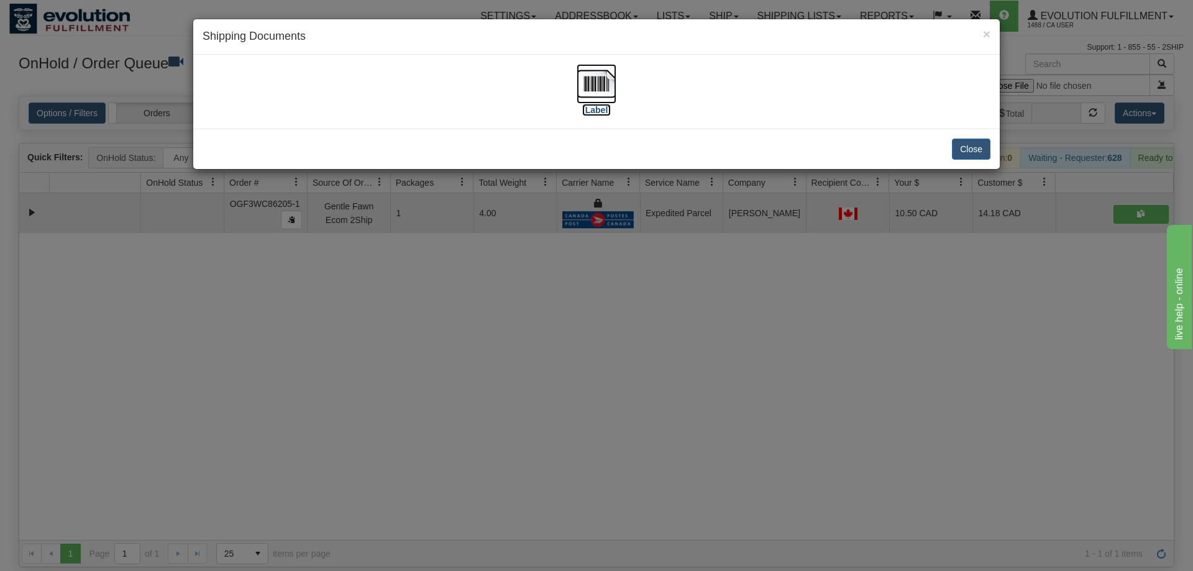
click at [609, 76] on img at bounding box center [597, 84] width 40 height 40
click at [635, 402] on div "× Shipping Documents [Label] Close" at bounding box center [596, 285] width 1193 height 571
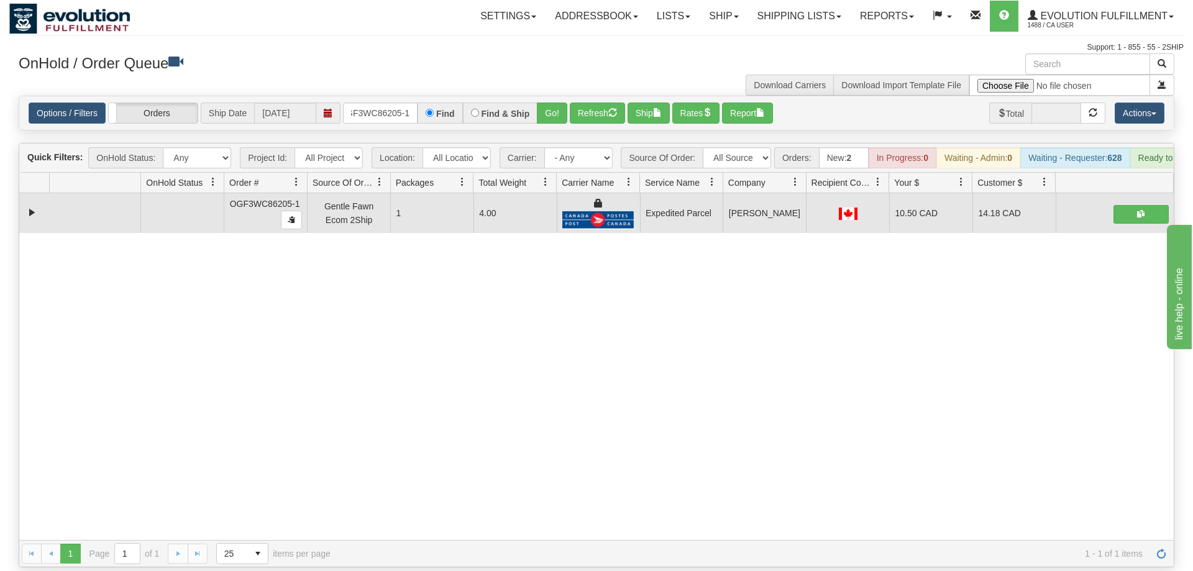
click at [400, 106] on div "Options / Filters Group Shipments Orders Ship Date [DATE] OGF3WC86205-1 Find Fi…" at bounding box center [596, 113] width 1155 height 34
click at [398, 103] on input "OGF3WC86205-1" at bounding box center [380, 113] width 75 height 21
click at [556, 111] on div "Options / Filters Group Shipments Orders Ship Date [DATE] OGF3WC86197-1 Find Fi…" at bounding box center [596, 113] width 1155 height 34
click at [554, 103] on button "Go!" at bounding box center [552, 113] width 30 height 21
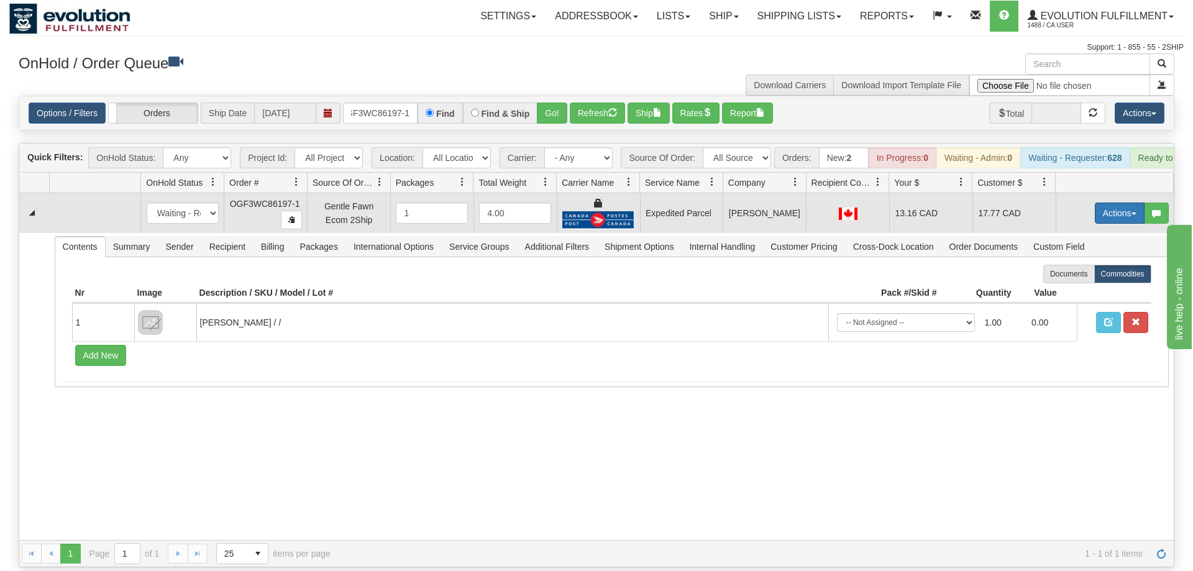
click at [1108, 203] on button "Actions" at bounding box center [1120, 213] width 50 height 21
click at [1108, 277] on link "Ship" at bounding box center [1094, 285] width 99 height 16
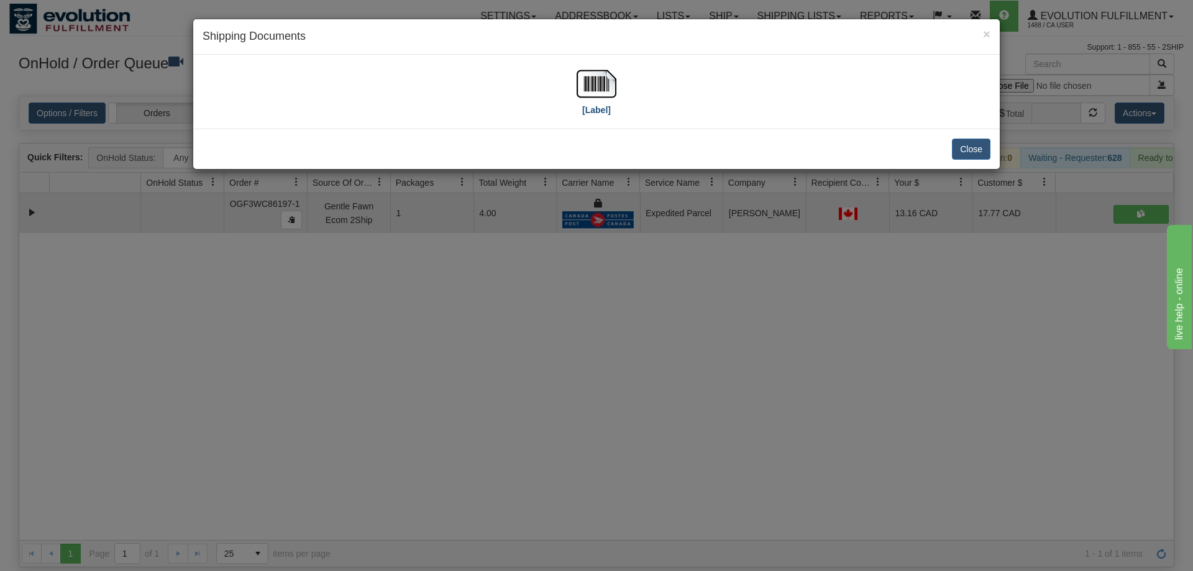
click at [628, 97] on div "[Label]" at bounding box center [597, 91] width 788 height 55
click at [609, 99] on img at bounding box center [597, 84] width 40 height 40
drag, startPoint x: 655, startPoint y: 417, endPoint x: 456, endPoint y: 39, distance: 427.3
click at [654, 414] on div "× Shipping Documents [Label] Close" at bounding box center [596, 285] width 1193 height 571
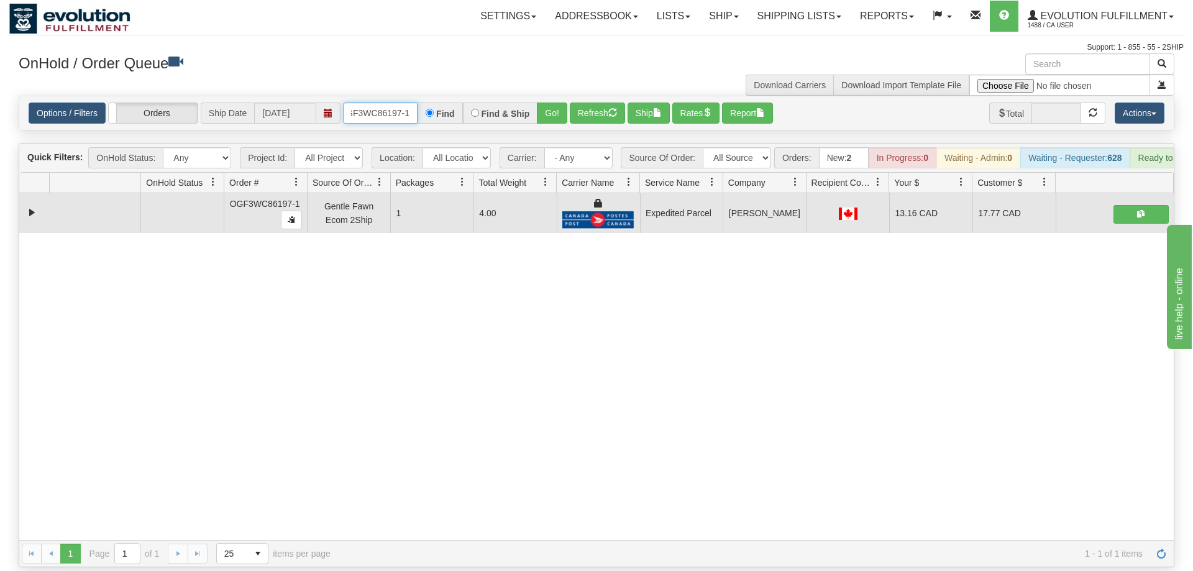
click at [406, 103] on input "OGF3WC86197-1" at bounding box center [380, 113] width 75 height 21
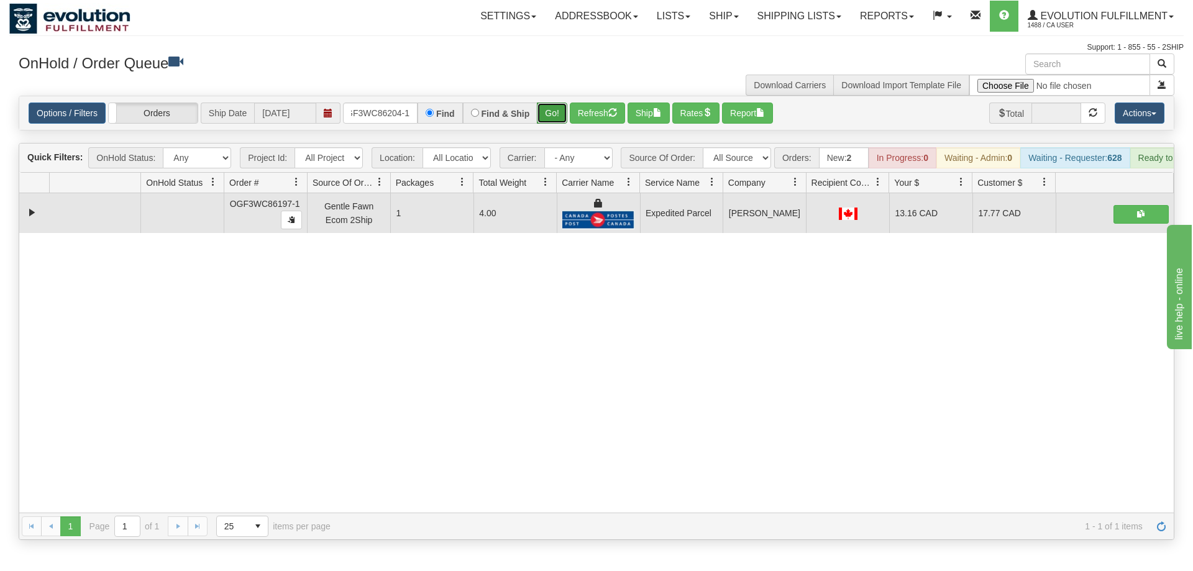
click at [556, 127] on div "Is equal to Is not equal to Contains Does not contains CAD USD EUR ZAR [PERSON_…" at bounding box center [596, 318] width 1175 height 444
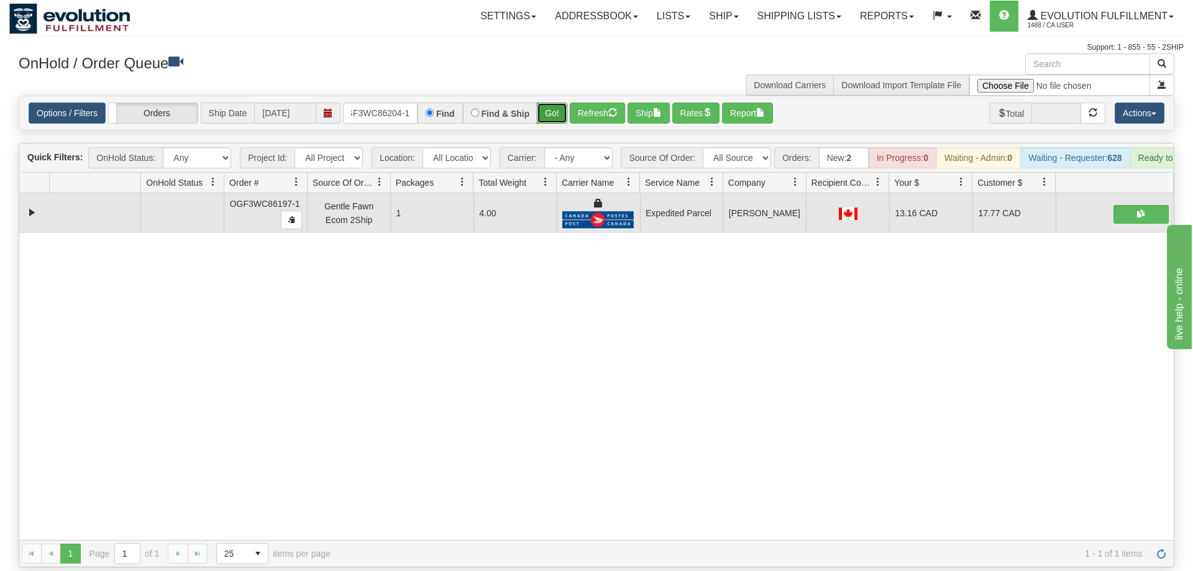
click at [555, 103] on button "Go!" at bounding box center [552, 113] width 30 height 21
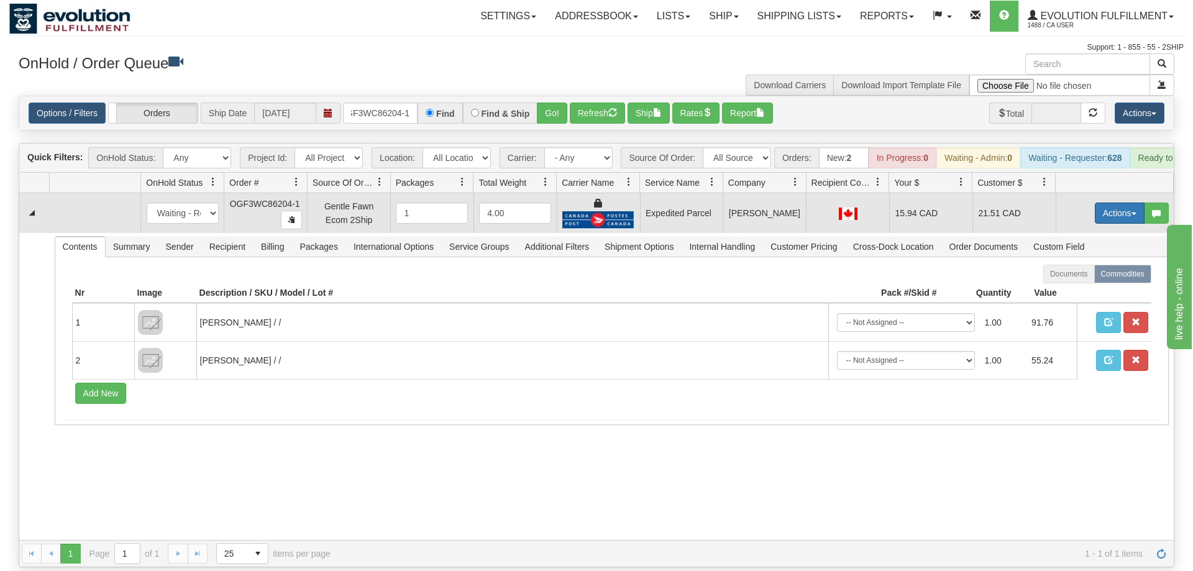
click at [1120, 203] on button "Actions" at bounding box center [1120, 213] width 50 height 21
click at [1085, 277] on link "Ship" at bounding box center [1094, 285] width 99 height 16
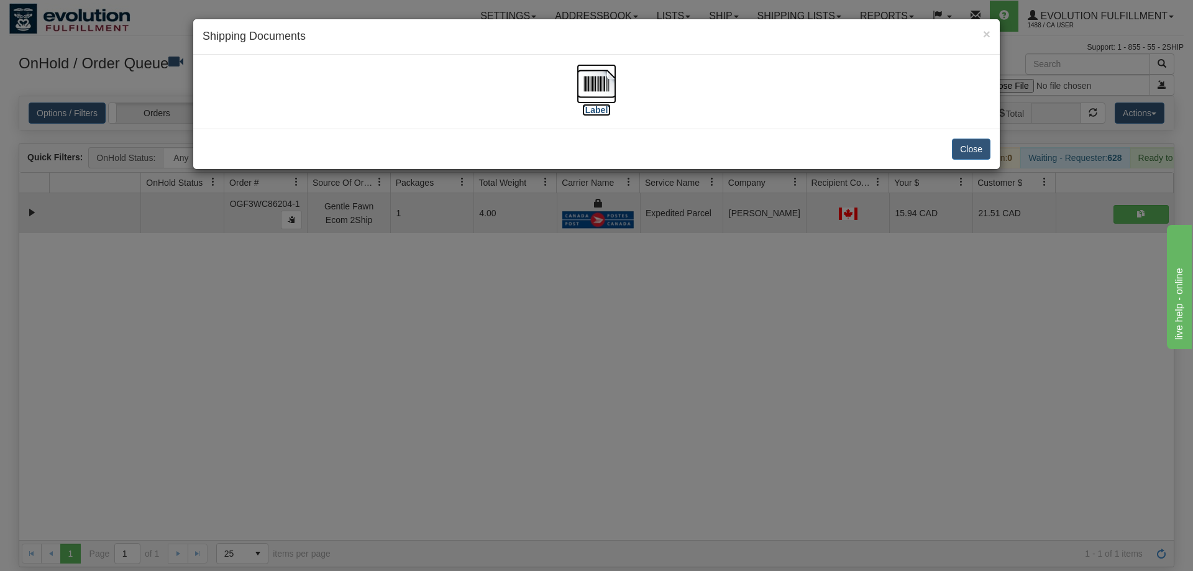
click at [578, 81] on img at bounding box center [597, 84] width 40 height 40
click at [320, 303] on div "× Shipping Documents [Label] Close" at bounding box center [596, 285] width 1193 height 571
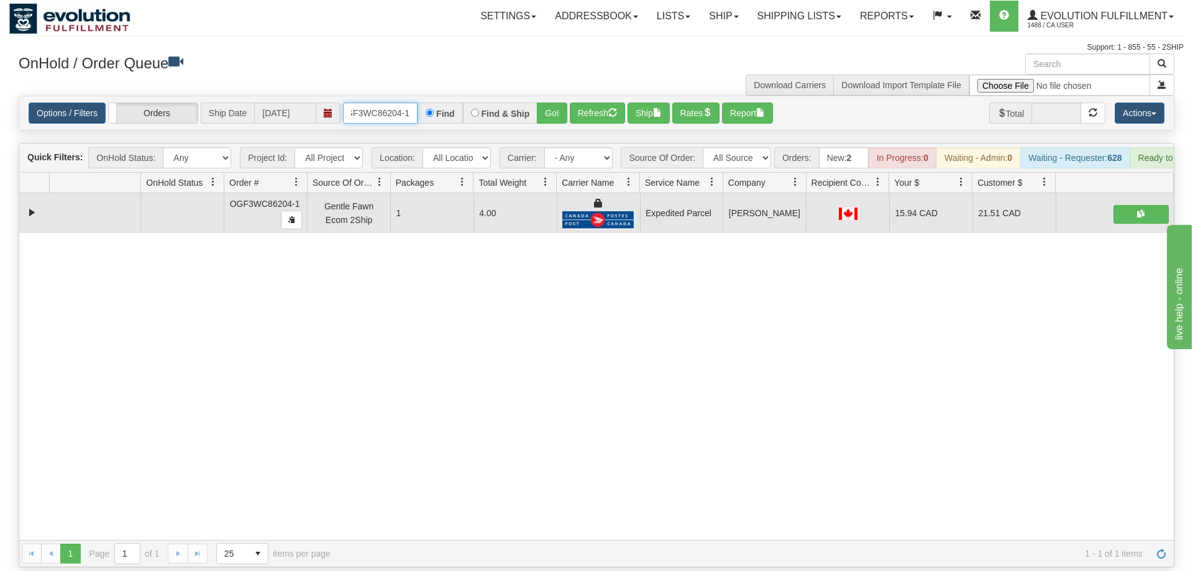
click at [366, 103] on input "OGF3WC86204-1" at bounding box center [380, 113] width 75 height 21
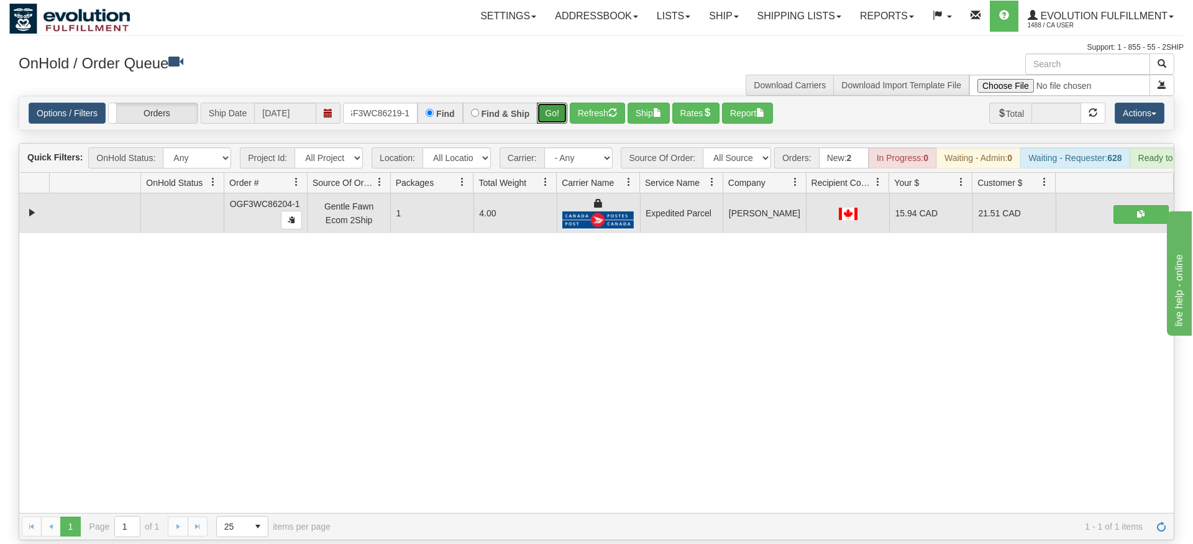
drag, startPoint x: 554, startPoint y: 92, endPoint x: 554, endPoint y: 116, distance: 23.6
click at [554, 116] on div "Is equal to Is not equal to Contains Does not contains CAD USD EUR ZAR [PERSON_…" at bounding box center [596, 318] width 1175 height 444
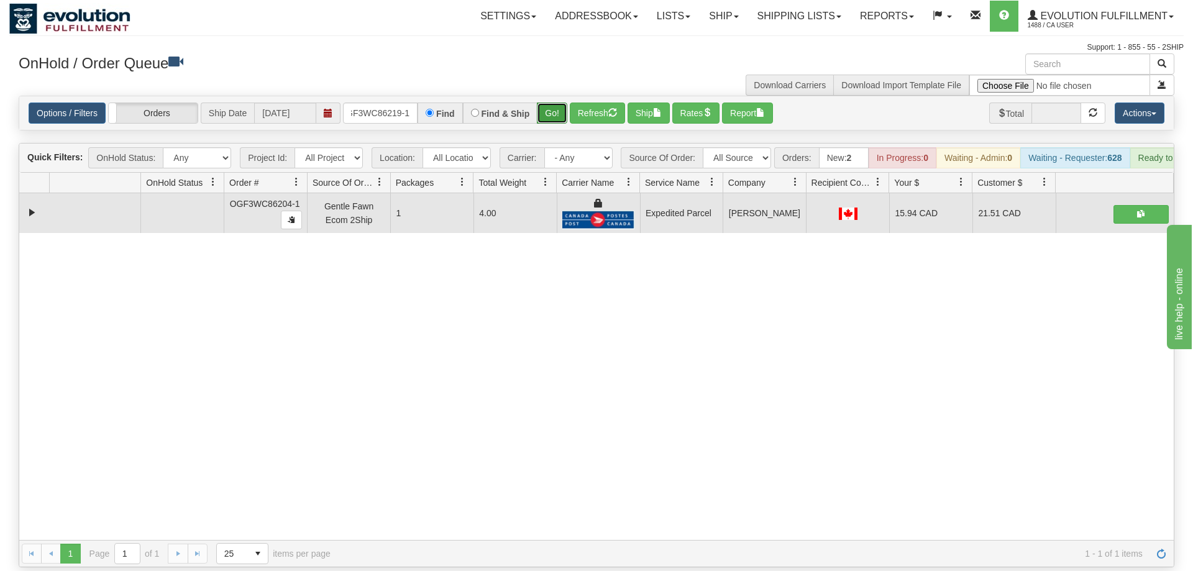
click at [561, 103] on button "Go!" at bounding box center [552, 113] width 30 height 21
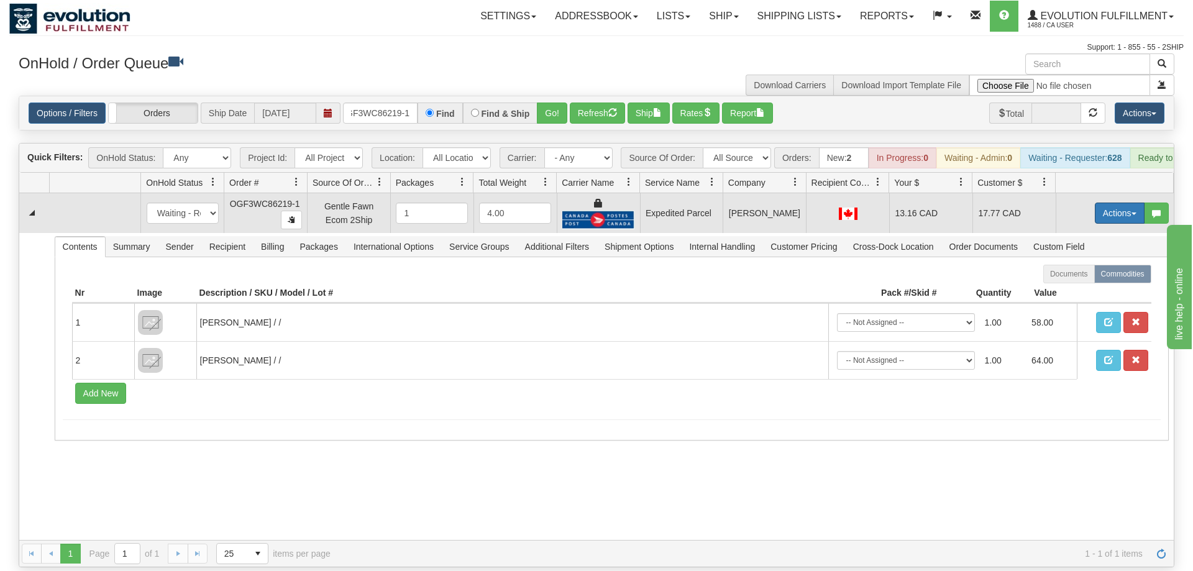
click at [1125, 203] on button "Actions" at bounding box center [1120, 213] width 50 height 21
click at [1080, 280] on span "Ship" at bounding box center [1070, 285] width 26 height 10
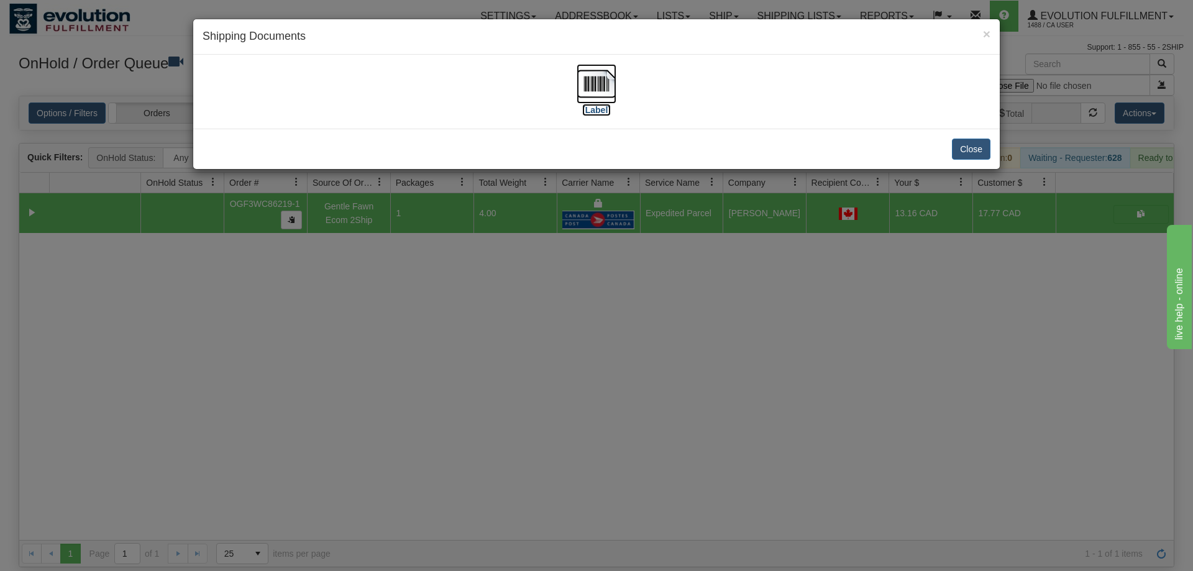
click at [599, 81] on img at bounding box center [597, 84] width 40 height 40
drag, startPoint x: 618, startPoint y: 317, endPoint x: 489, endPoint y: 133, distance: 225.2
click at [617, 305] on div "× Shipping Documents [Label] Close" at bounding box center [596, 285] width 1193 height 571
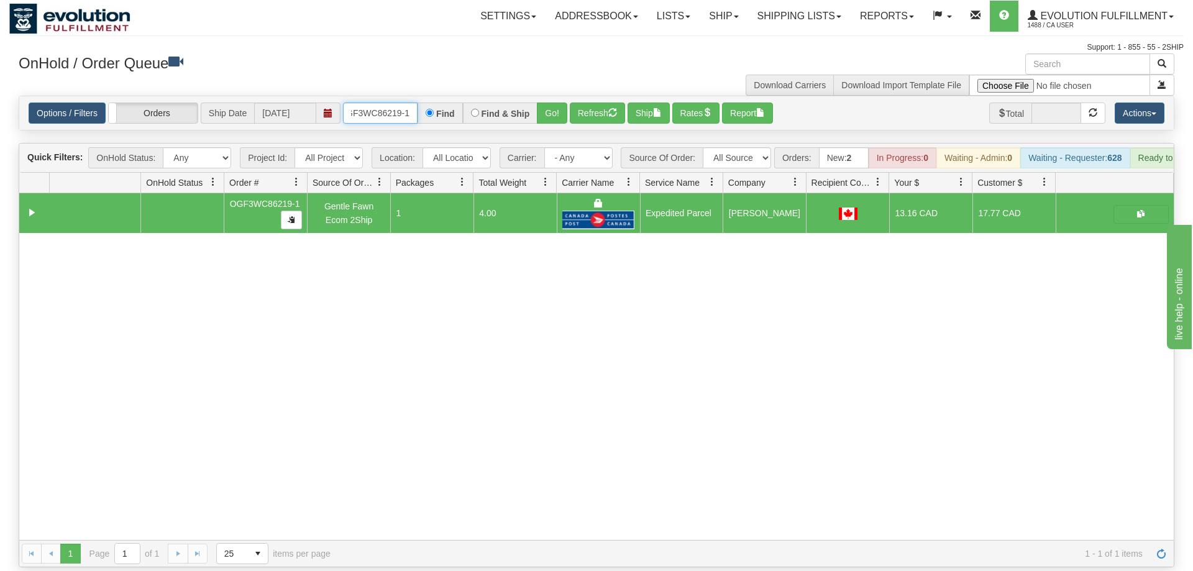
click at [380, 103] on input "OGF3WC86219-1" at bounding box center [380, 113] width 75 height 21
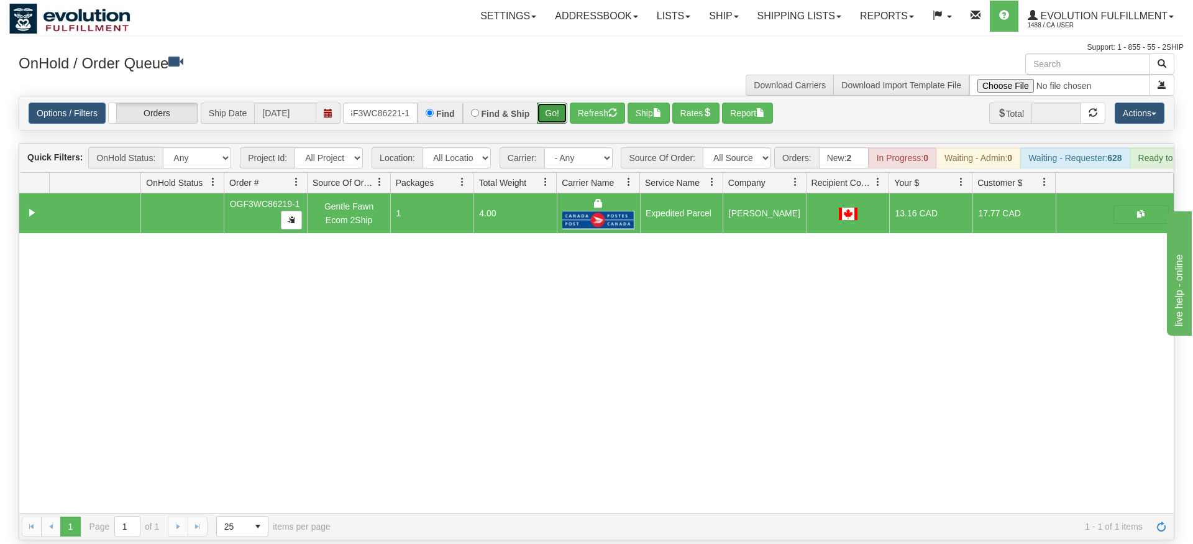
click at [556, 117] on div "Is equal to Is not equal to Contains Does not contains CAD USD EUR ZAR [PERSON_…" at bounding box center [596, 318] width 1175 height 444
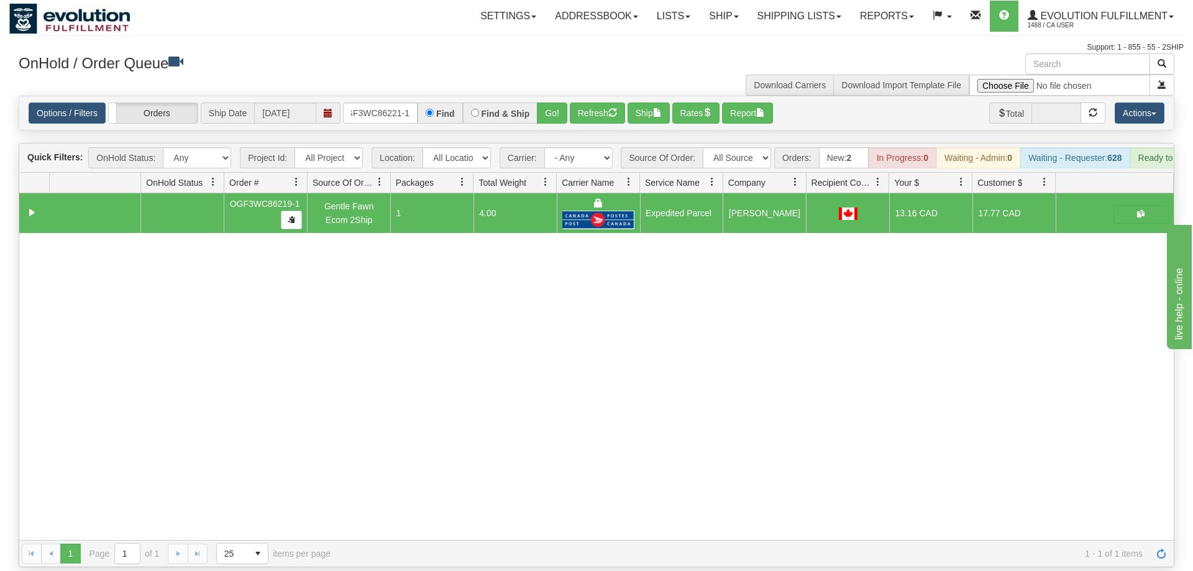
click at [559, 96] on div "Options / Filters Group Shipments Orders Ship Date [DATE] OGF3WC86221-1 Find Fi…" at bounding box center [596, 113] width 1155 height 34
click at [561, 96] on div "Options / Filters Group Shipments Orders Ship Date [DATE] OGF3WC86221-1 Find Fi…" at bounding box center [596, 113] width 1155 height 34
click at [561, 103] on button "Go!" at bounding box center [552, 113] width 30 height 21
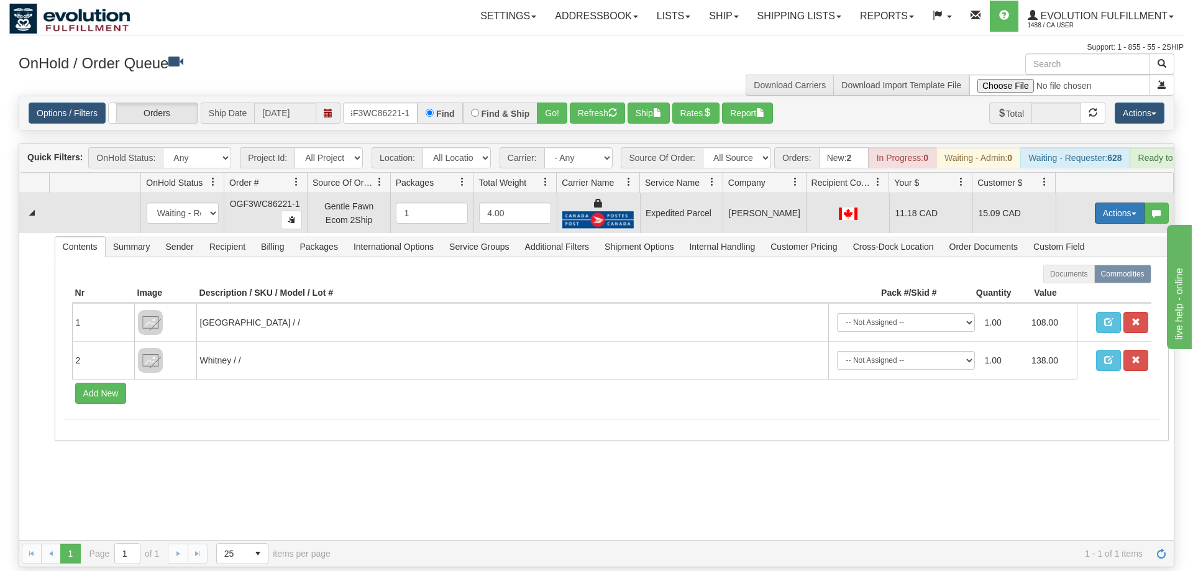
click at [1105, 203] on button "Actions" at bounding box center [1120, 213] width 50 height 21
click at [1095, 277] on link "Ship" at bounding box center [1094, 285] width 99 height 16
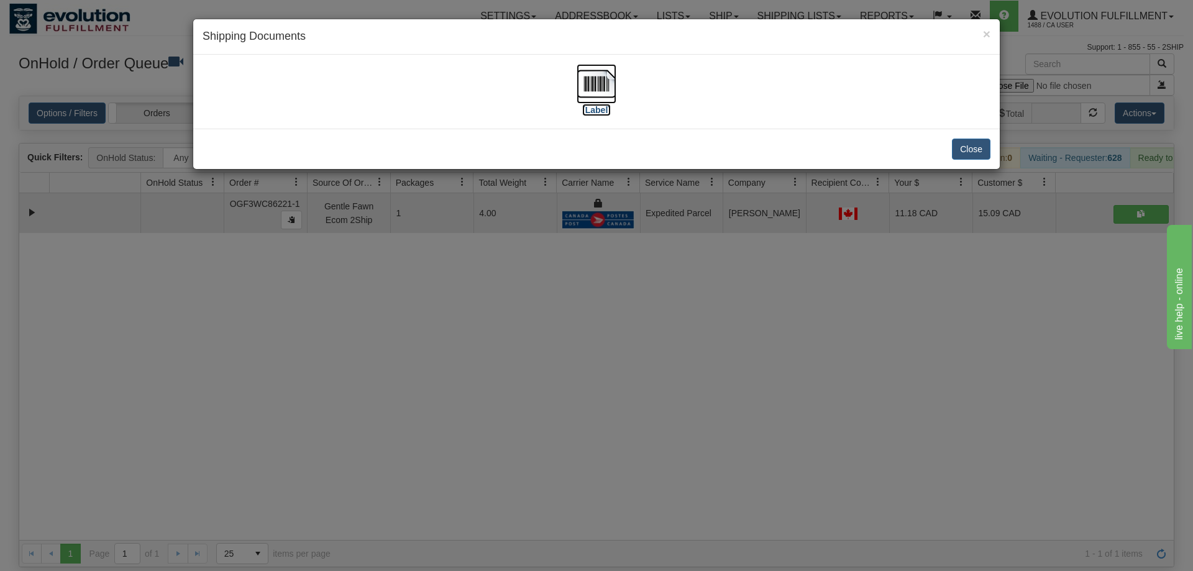
click at [586, 94] on img at bounding box center [597, 84] width 40 height 40
click at [612, 256] on div "× Shipping Documents [Label] Close" at bounding box center [596, 285] width 1193 height 571
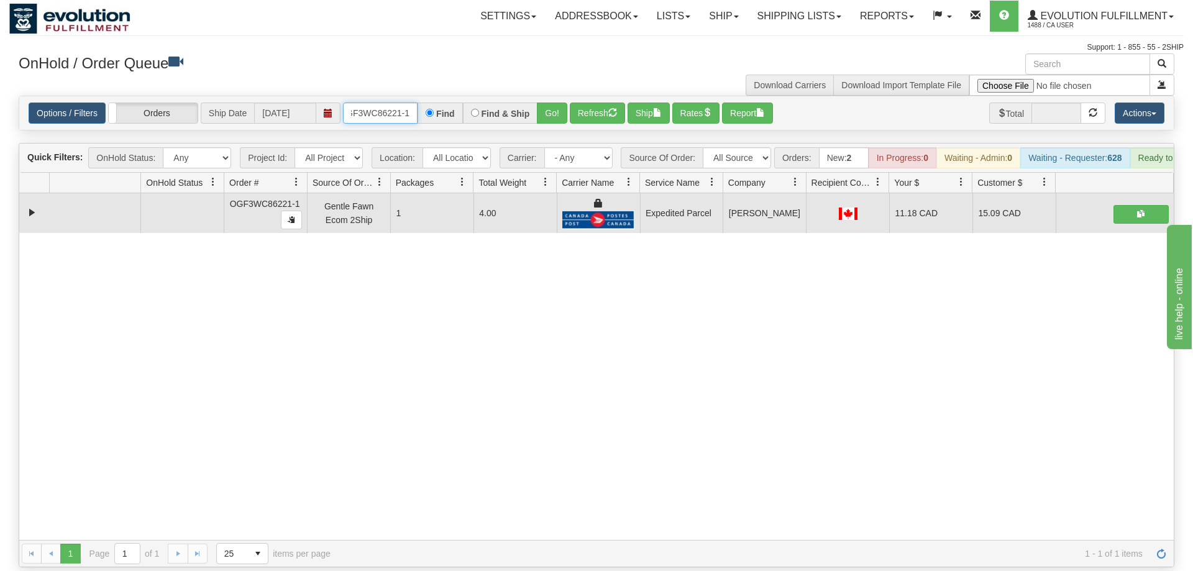
click at [381, 103] on input "OGF3WC86221-1" at bounding box center [380, 113] width 75 height 21
click at [540, 119] on div "Is equal to Is not equal to Contains Does not contains CAD USD EUR ZAR [PERSON_…" at bounding box center [596, 332] width 1175 height 472
click at [549, 103] on button "Go!" at bounding box center [552, 113] width 30 height 21
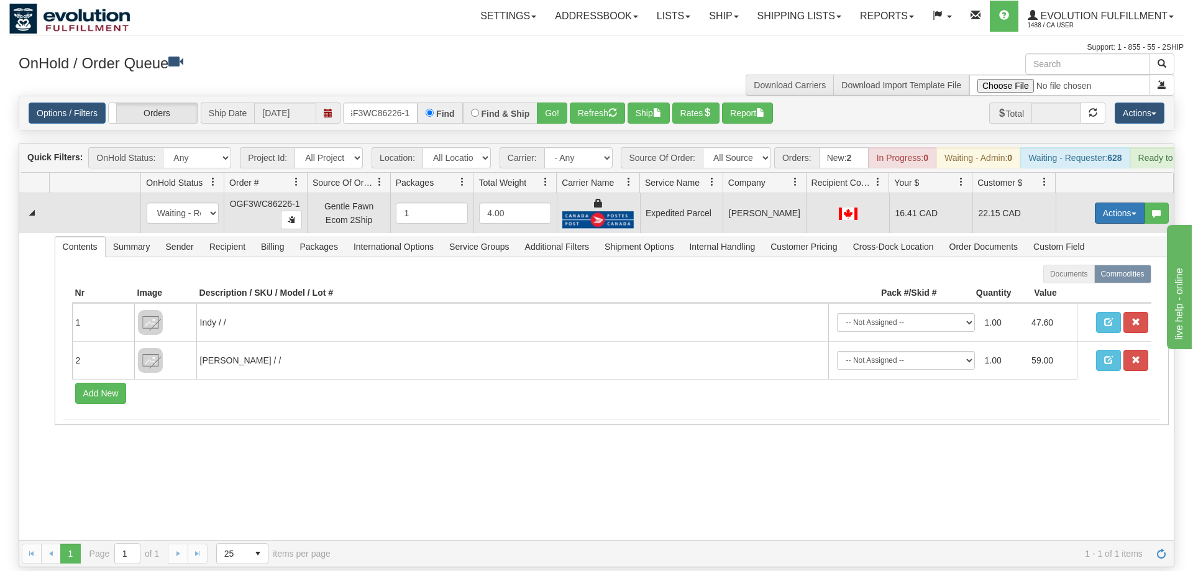
click at [1109, 203] on button "Actions" at bounding box center [1120, 213] width 50 height 21
click at [1059, 280] on span "Ship" at bounding box center [1070, 285] width 26 height 10
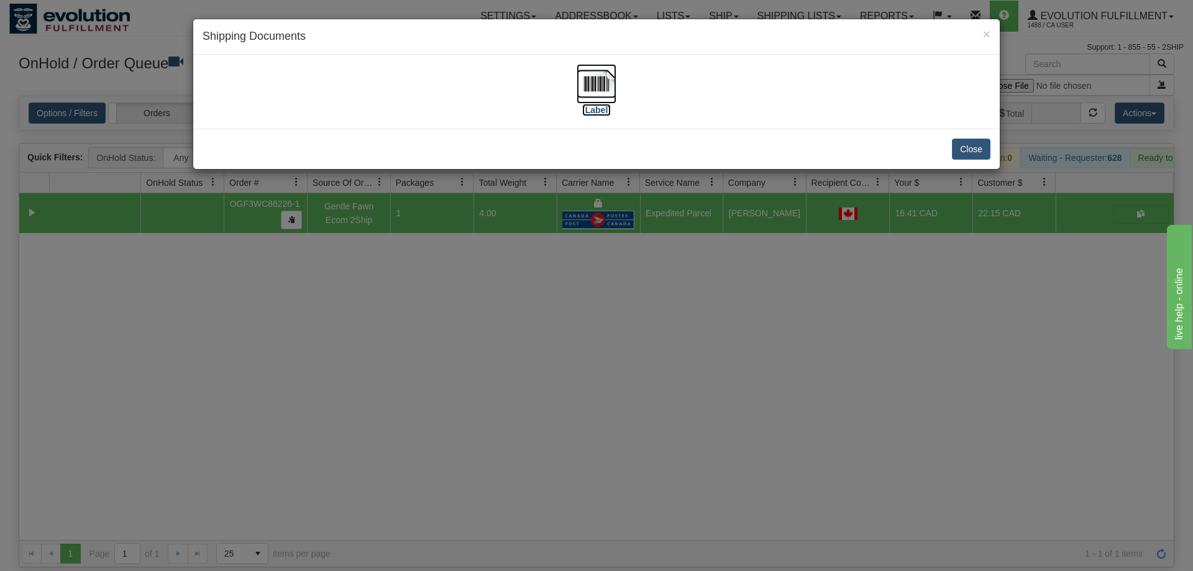
click at [587, 73] on img at bounding box center [597, 84] width 40 height 40
drag, startPoint x: 691, startPoint y: 302, endPoint x: 408, endPoint y: 119, distance: 337.1
click at [689, 299] on div "× Shipping Documents [Label] Close" at bounding box center [596, 285] width 1193 height 571
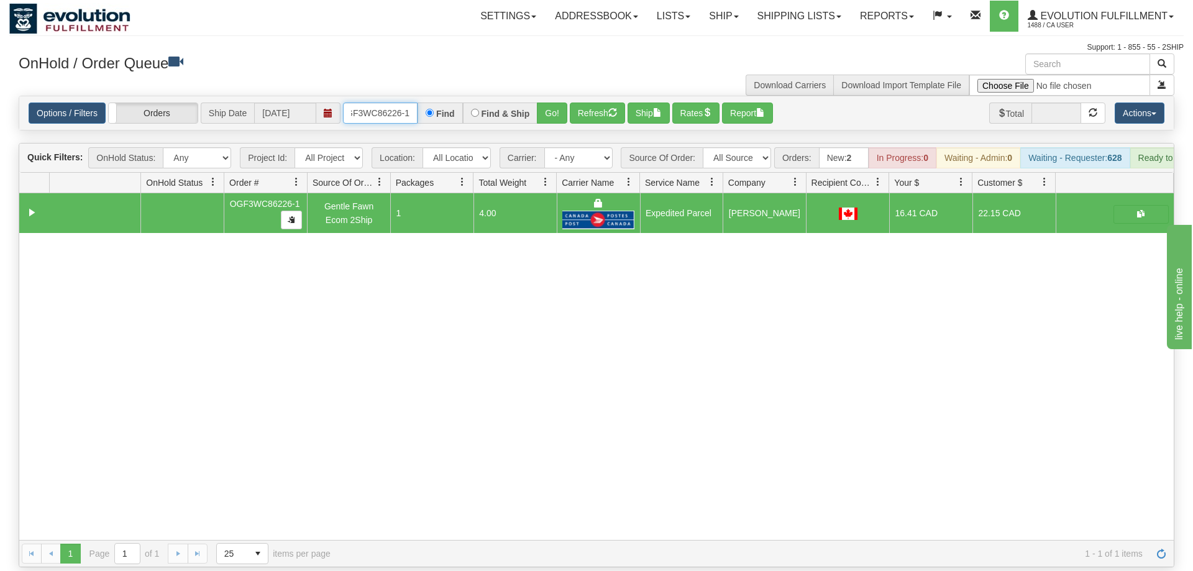
click at [394, 103] on input "OGF3WC86226-1" at bounding box center [380, 113] width 75 height 21
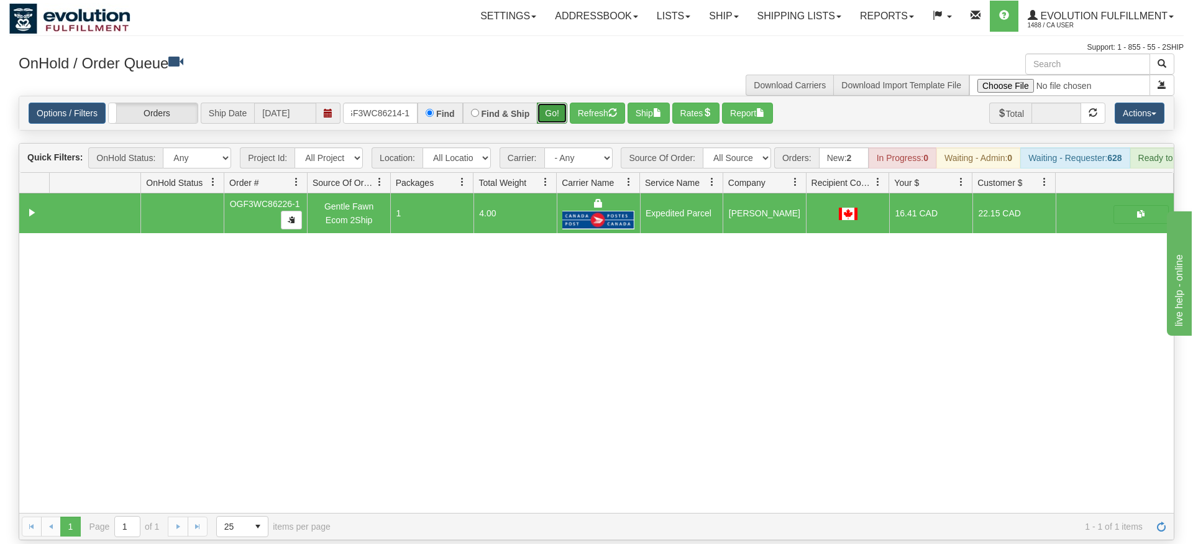
click at [552, 122] on div "Is equal to Is not equal to Contains Does not contains CAD USD EUR ZAR [PERSON_…" at bounding box center [596, 318] width 1175 height 444
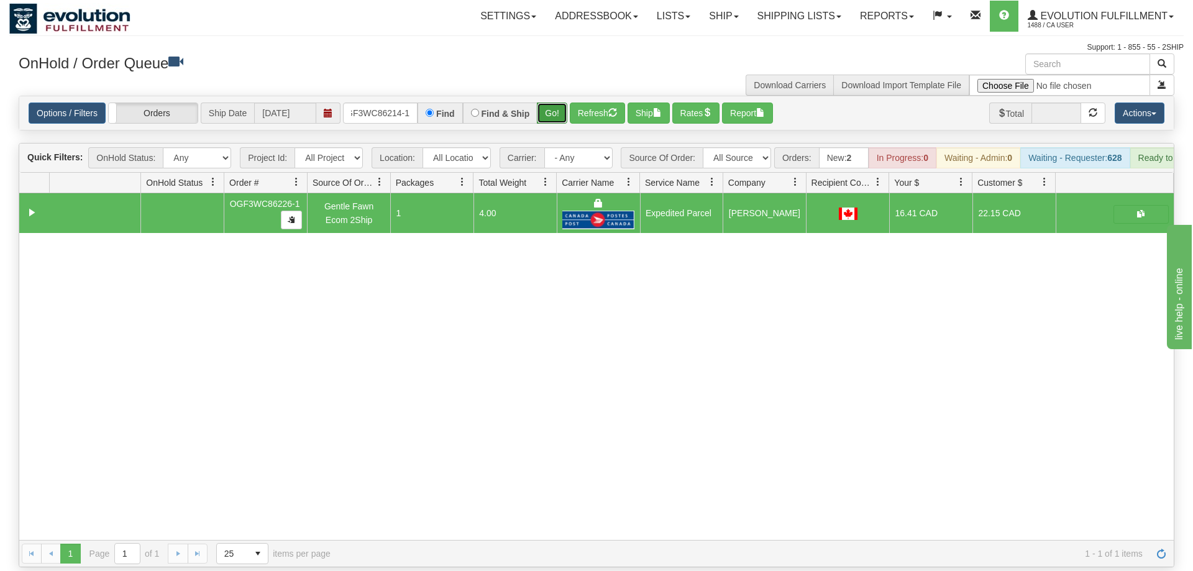
click at [559, 103] on button "Go!" at bounding box center [552, 113] width 30 height 21
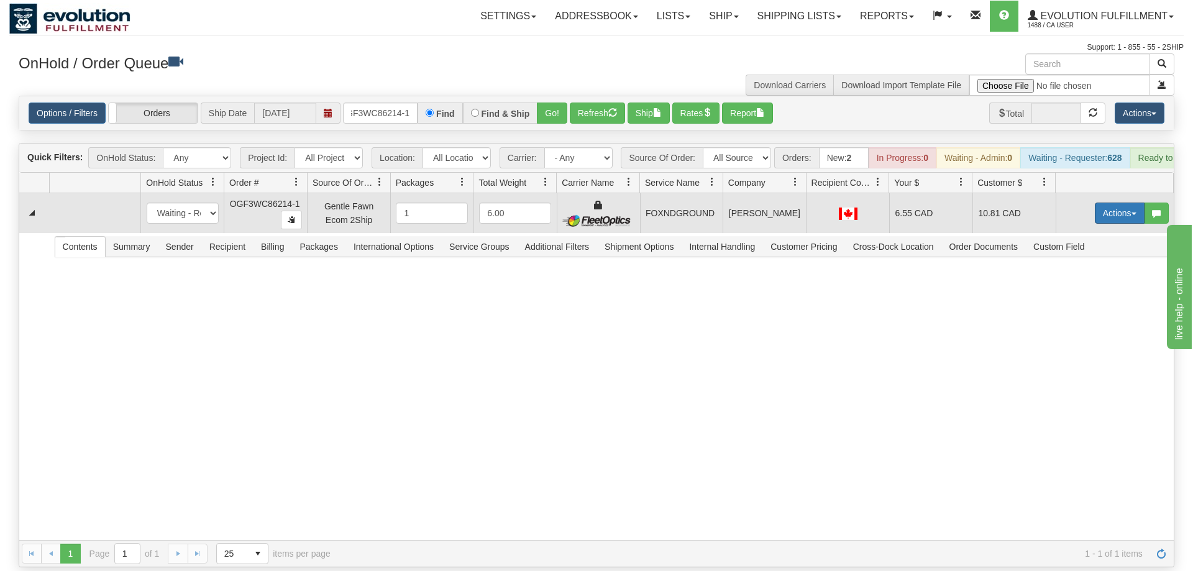
click at [1126, 203] on button "Actions" at bounding box center [1120, 213] width 50 height 21
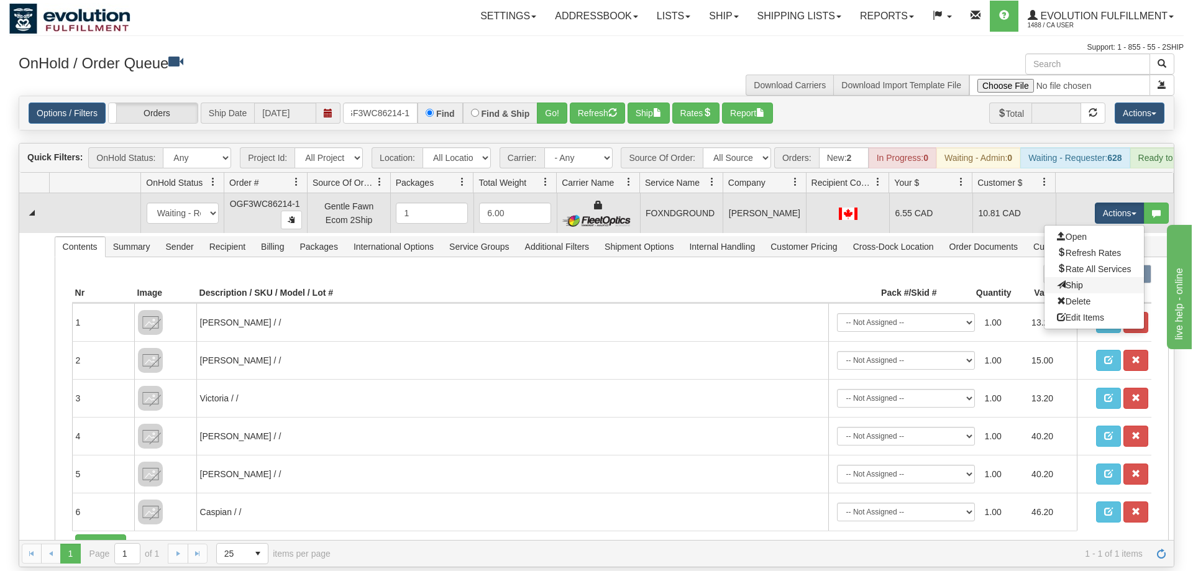
click at [1097, 277] on link "Ship" at bounding box center [1094, 285] width 99 height 16
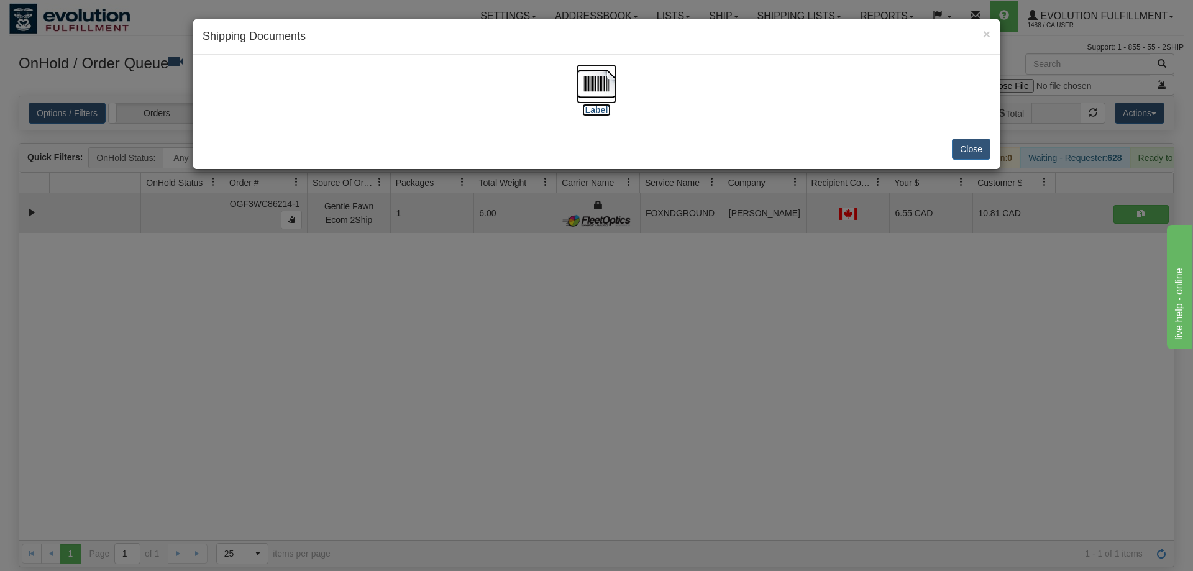
click at [592, 101] on img at bounding box center [597, 84] width 40 height 40
drag, startPoint x: 572, startPoint y: 443, endPoint x: 387, endPoint y: 113, distance: 378.2
click at [556, 417] on div "× Shipping Documents [Label] Close" at bounding box center [596, 285] width 1193 height 571
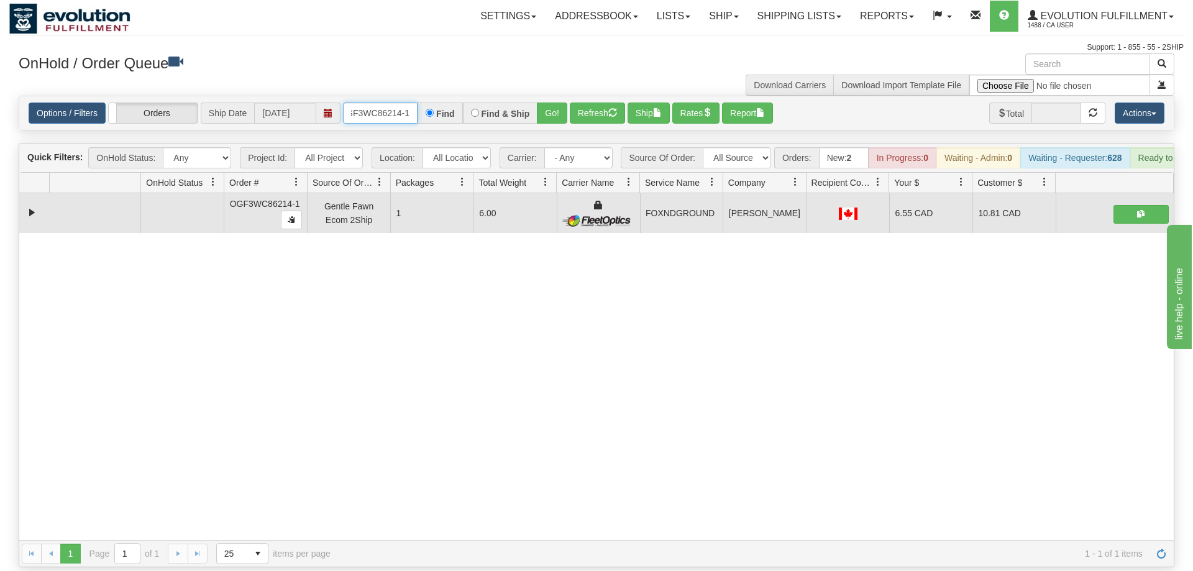
click at [389, 103] on input "OGF3WC86214-1" at bounding box center [380, 113] width 75 height 21
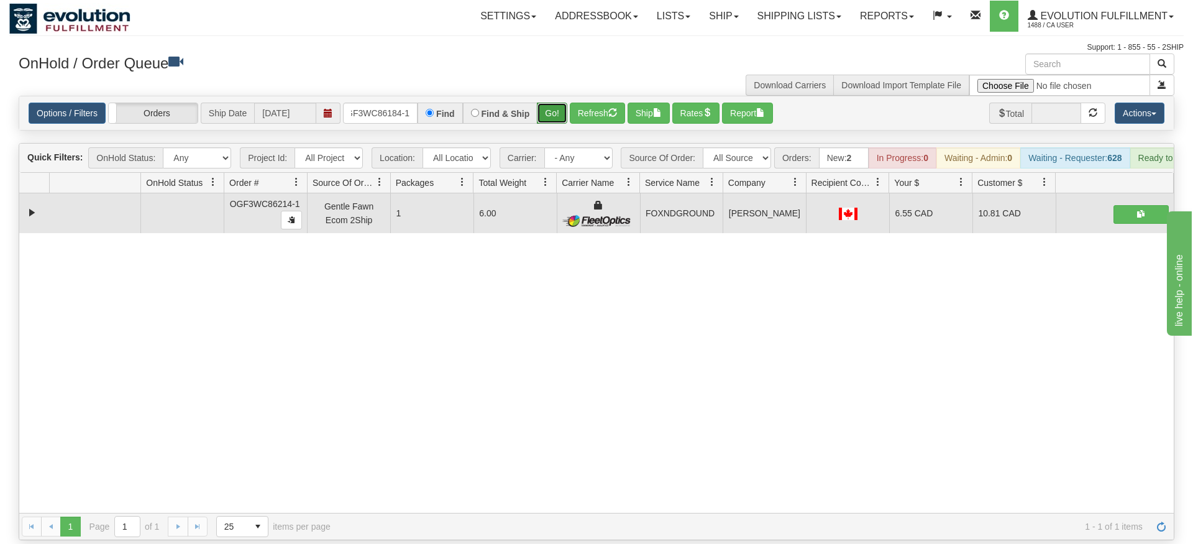
click at [540, 113] on div "Is equal to Is not equal to Contains Does not contains CAD USD EUR ZAR [PERSON_…" at bounding box center [596, 318] width 1175 height 444
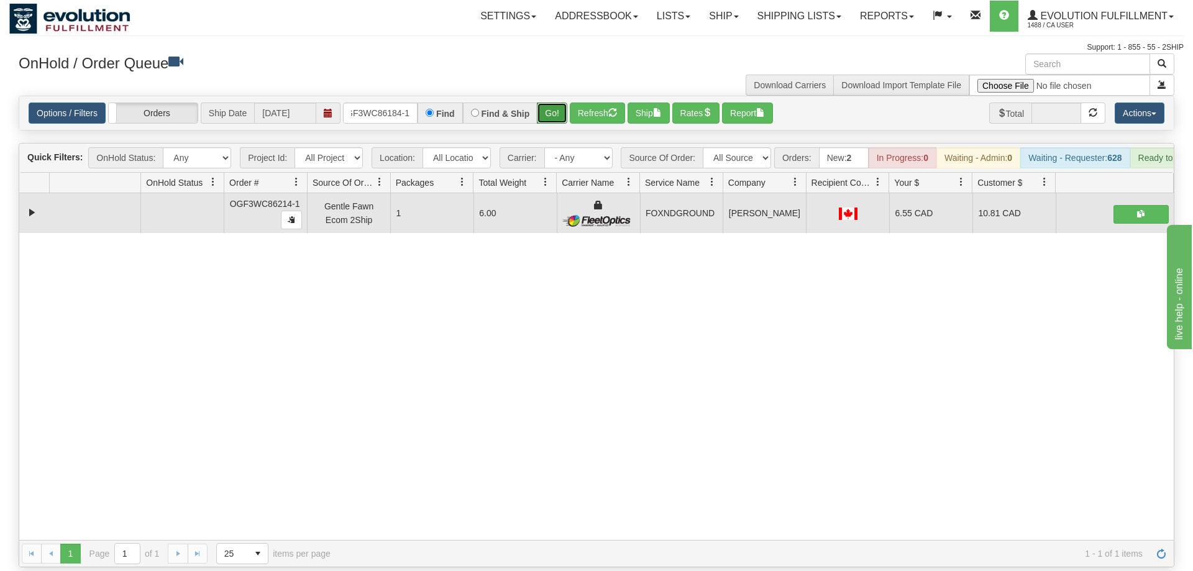
click at [551, 103] on button "Go!" at bounding box center [552, 113] width 30 height 21
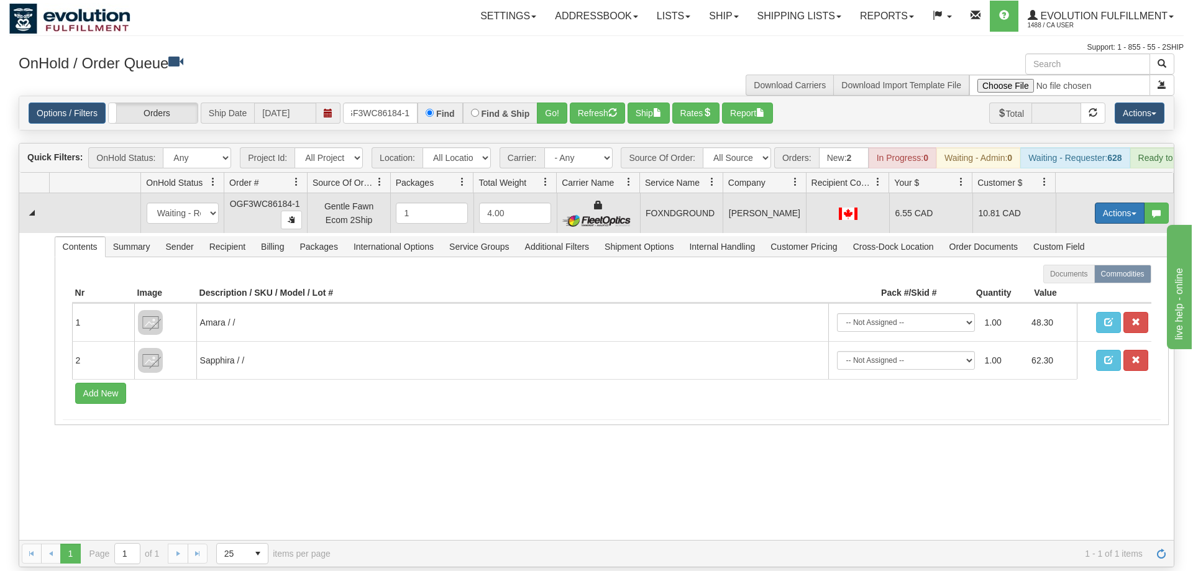
click at [1123, 203] on button "Actions" at bounding box center [1120, 213] width 50 height 21
click at [1076, 280] on span "Ship" at bounding box center [1070, 285] width 26 height 10
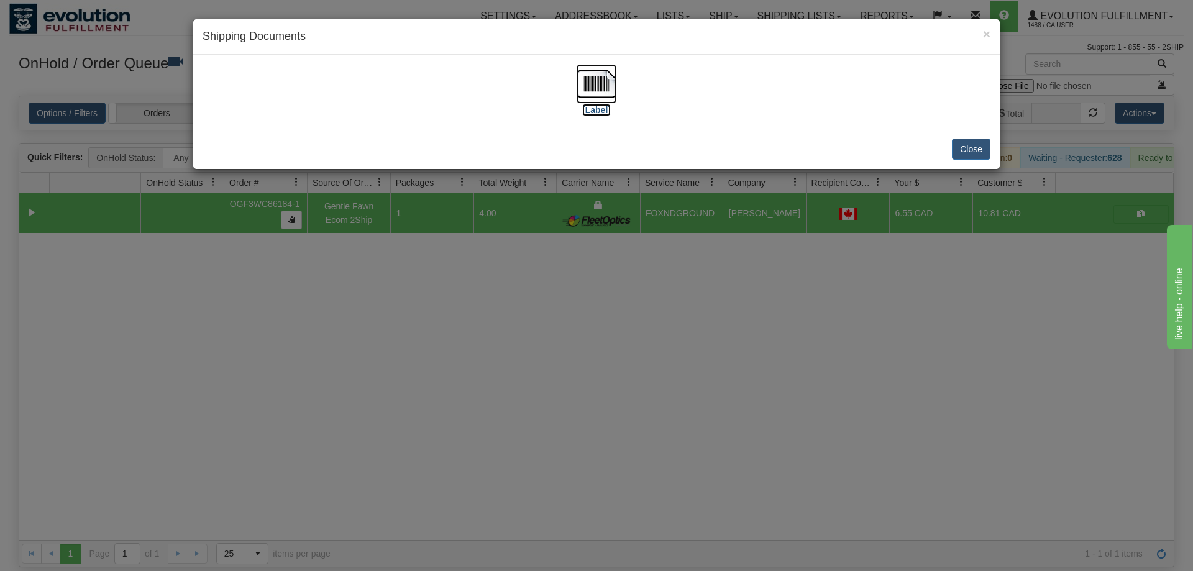
click at [608, 87] on img at bounding box center [597, 84] width 40 height 40
drag, startPoint x: 541, startPoint y: 423, endPoint x: 526, endPoint y: 388, distance: 38.7
click at [530, 403] on div "× Shipping Documents [Label] Close" at bounding box center [596, 285] width 1193 height 571
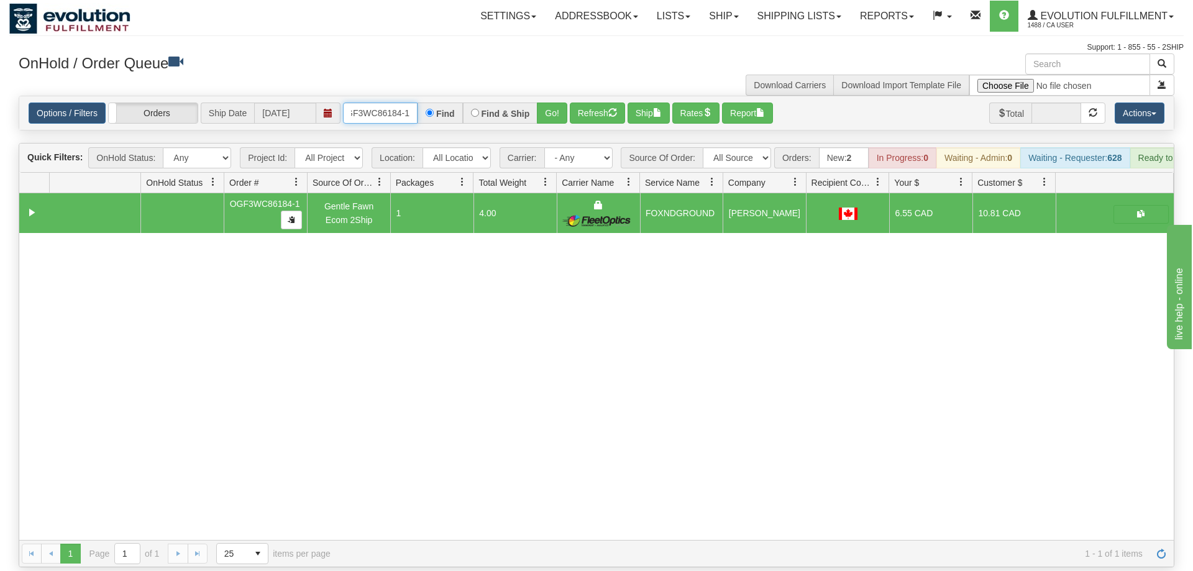
click at [402, 103] on input "OGF3WC86184-1" at bounding box center [380, 113] width 75 height 21
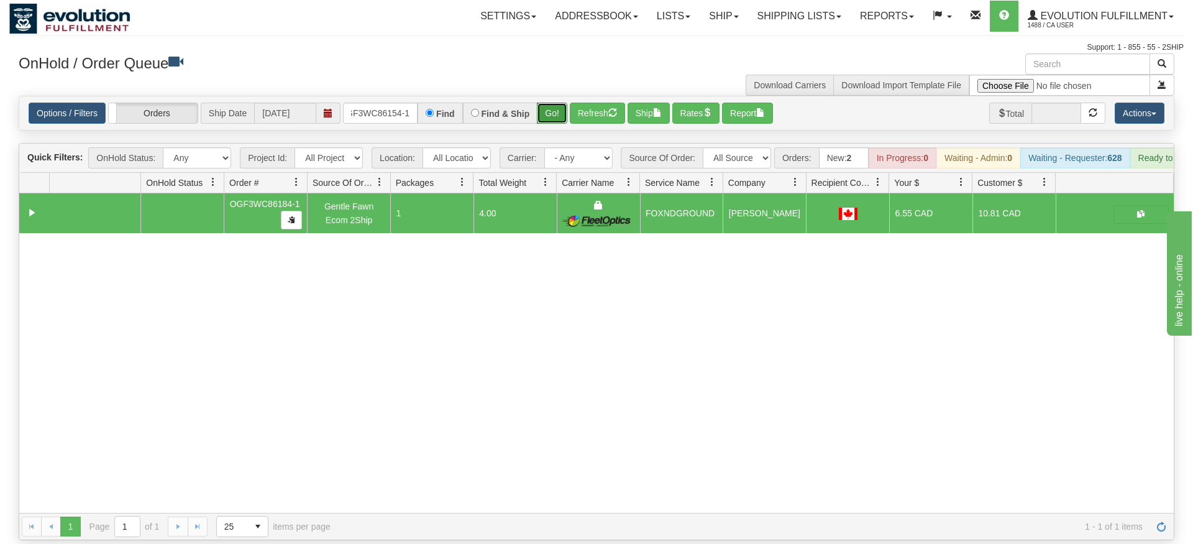
click at [549, 123] on div "Is equal to Is not equal to Contains Does not contains CAD USD EUR ZAR [PERSON_…" at bounding box center [596, 318] width 1175 height 444
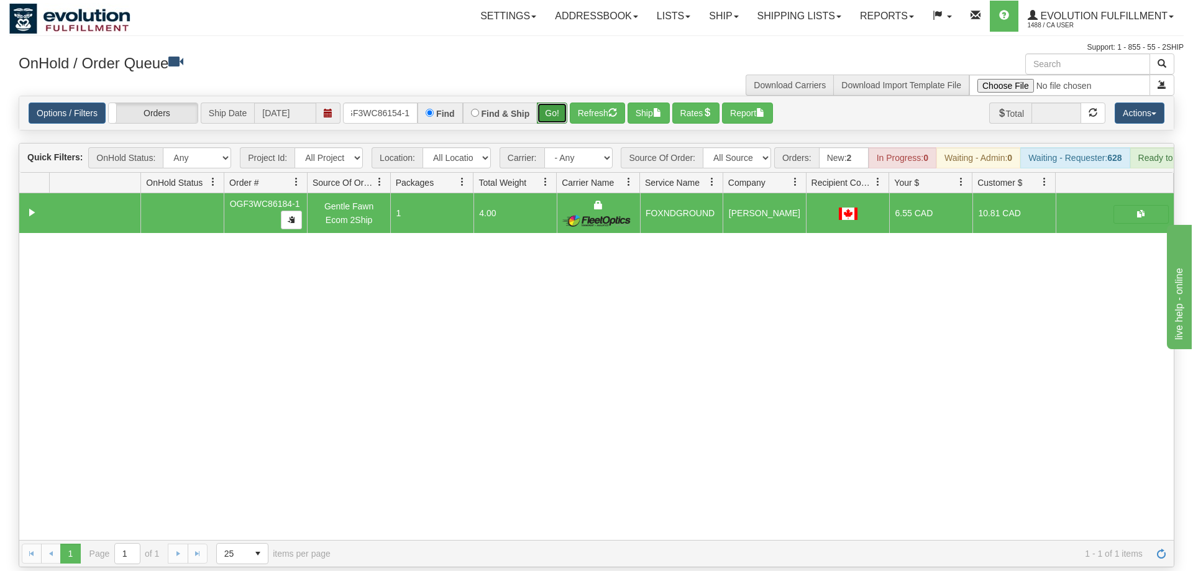
click at [556, 103] on button "Go!" at bounding box center [552, 113] width 30 height 21
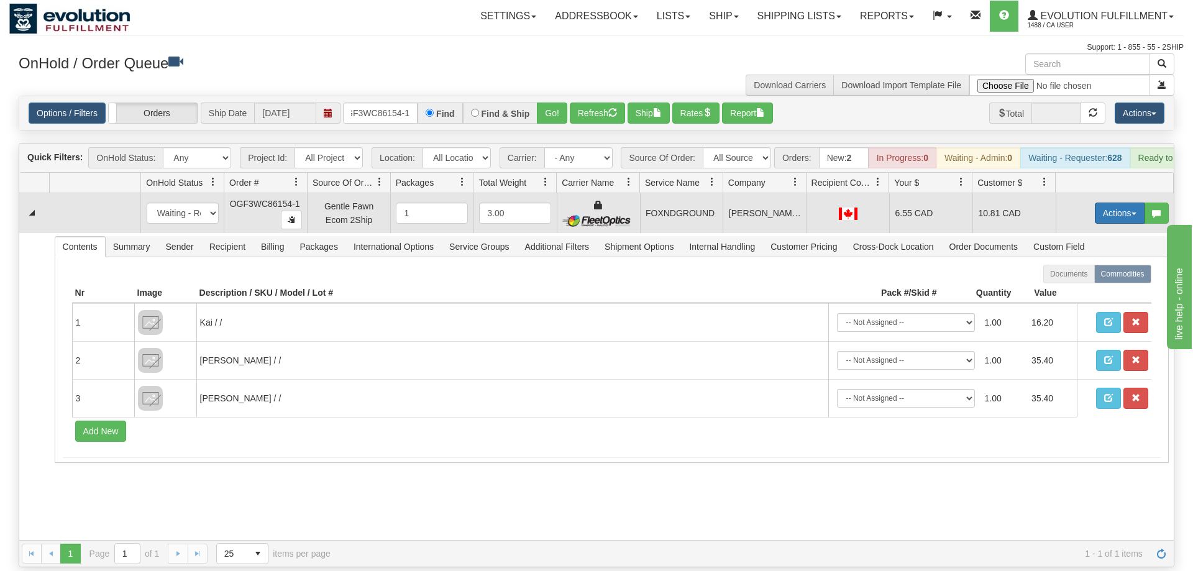
click at [1101, 203] on button "Actions" at bounding box center [1120, 213] width 50 height 21
click at [1090, 277] on link "Ship" at bounding box center [1094, 285] width 99 height 16
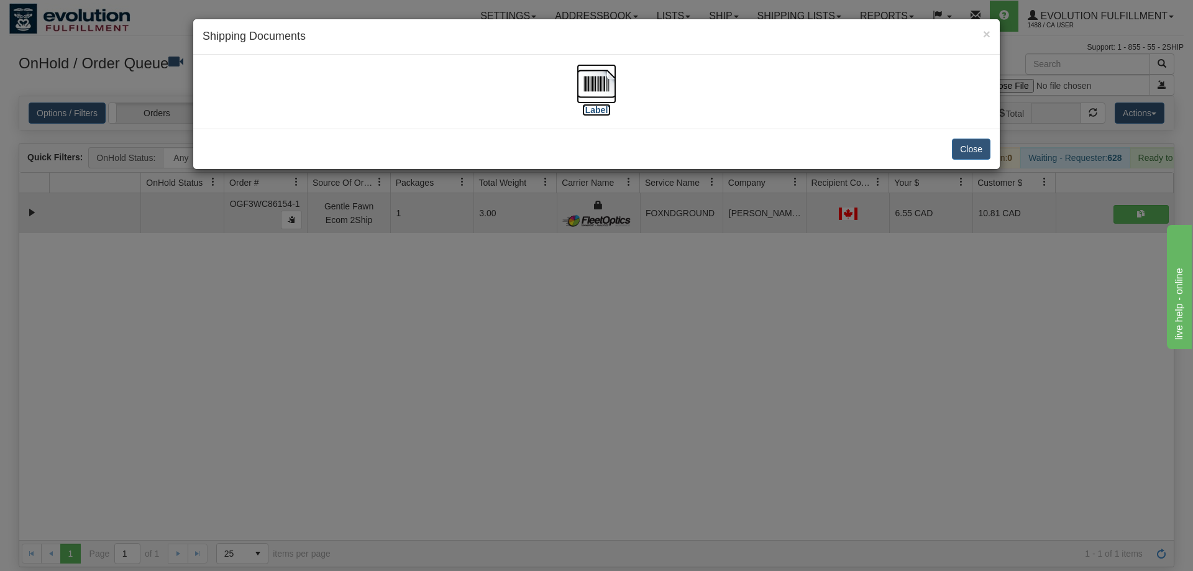
click at [586, 72] on img at bounding box center [597, 84] width 40 height 40
drag, startPoint x: 511, startPoint y: 446, endPoint x: 445, endPoint y: 108, distance: 344.5
click at [522, 407] on div "× Shipping Documents [Label] Close" at bounding box center [596, 285] width 1193 height 571
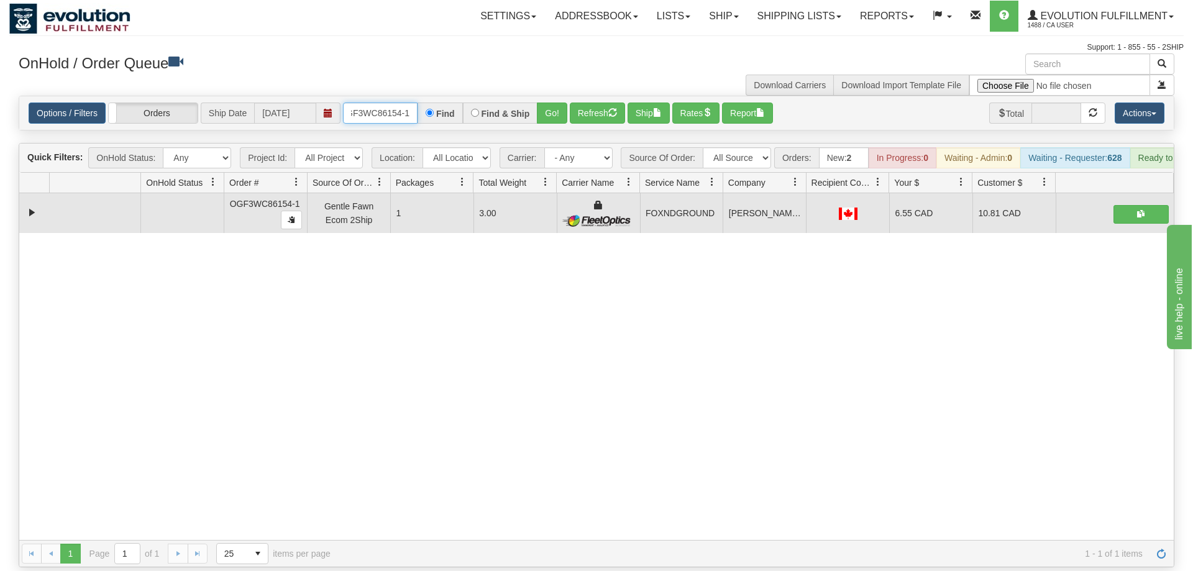
click at [395, 103] on input "OGF3WC86154-1" at bounding box center [380, 113] width 75 height 21
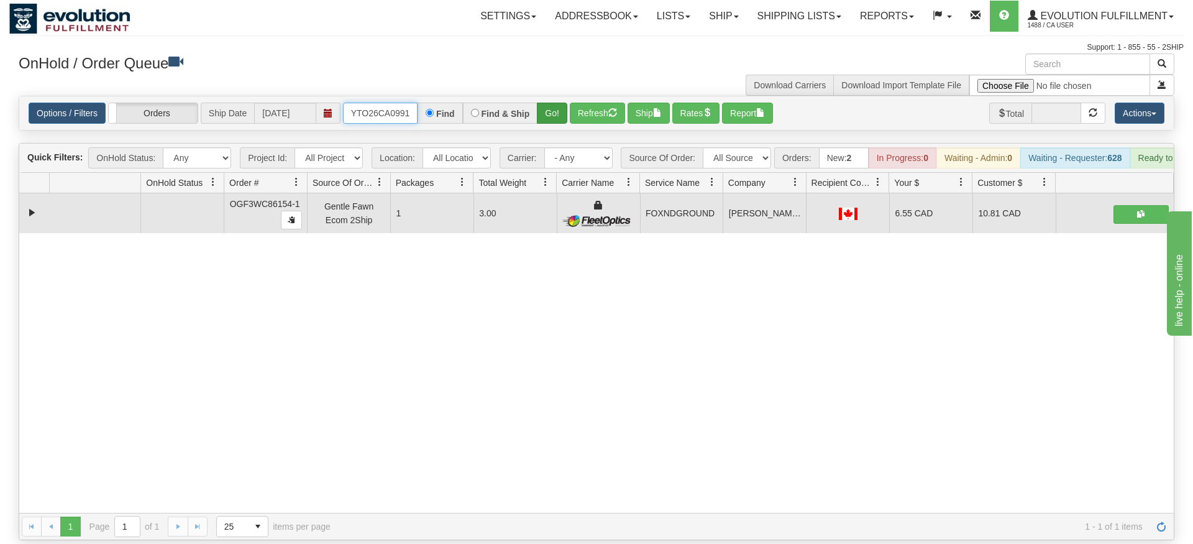
type input "OMOYTO26CA0991"
click at [551, 114] on div "Is equal to Is not equal to Contains Does not contains CAD USD EUR ZAR [PERSON_…" at bounding box center [596, 318] width 1175 height 444
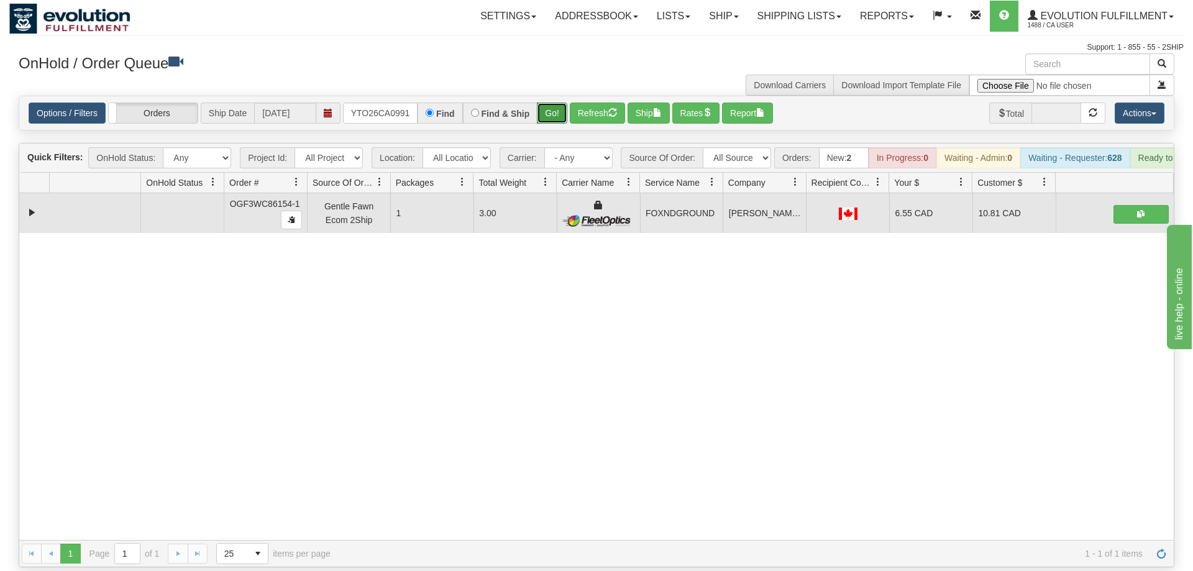
click at [554, 103] on button "Go!" at bounding box center [552, 113] width 30 height 21
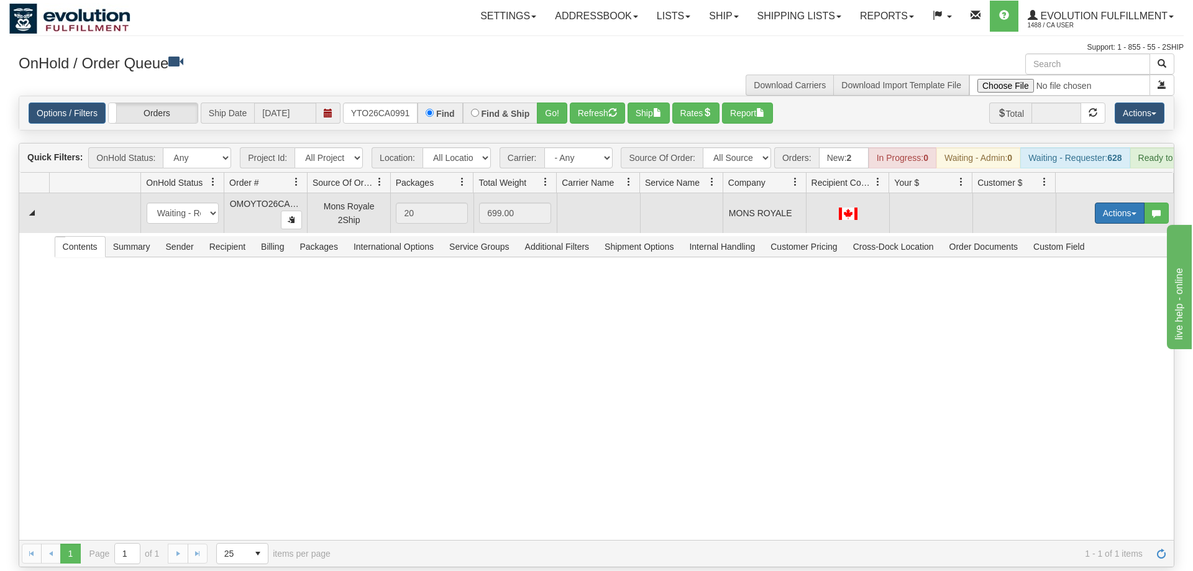
click at [1134, 213] on span "button" at bounding box center [1134, 214] width 5 height 2
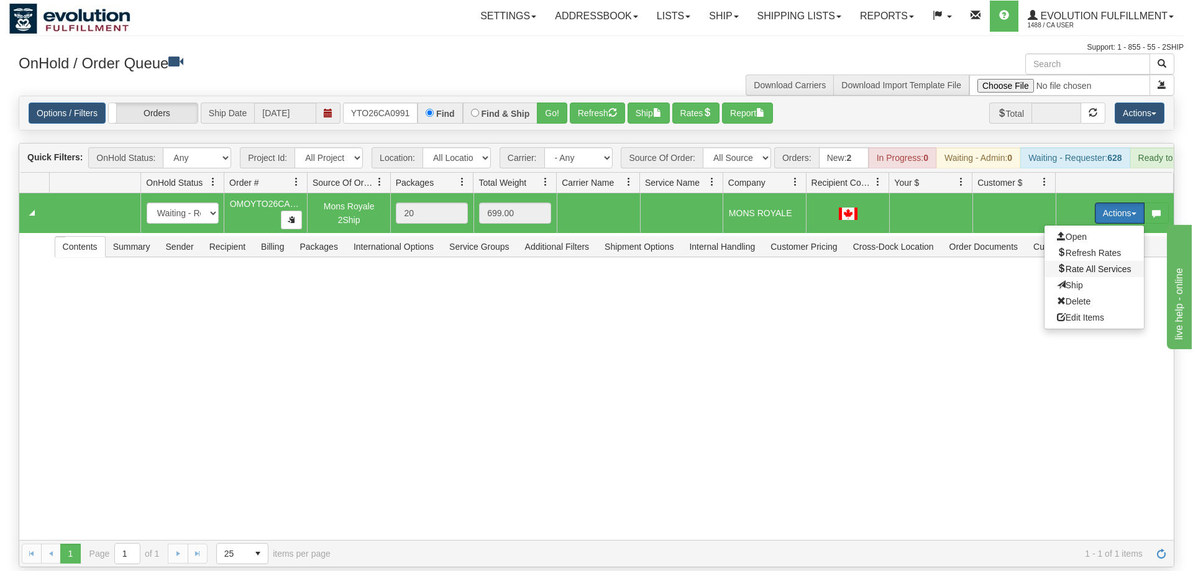
click at [1077, 264] on span "Rate All Services" at bounding box center [1094, 269] width 75 height 10
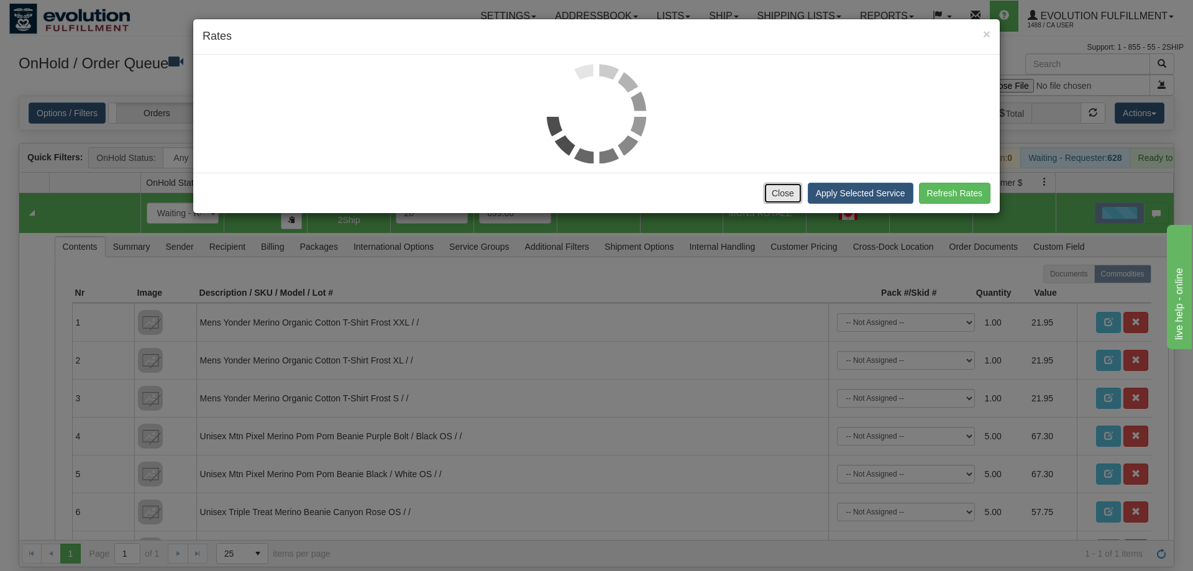
click at [777, 197] on button "Close" at bounding box center [783, 193] width 39 height 21
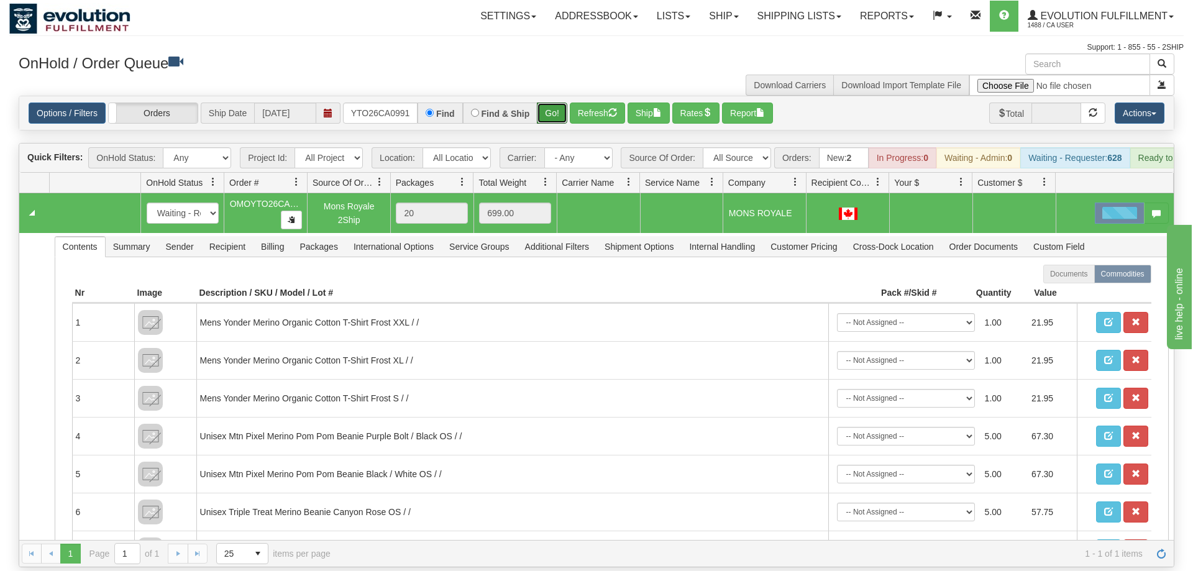
click at [559, 103] on button "Go!" at bounding box center [552, 113] width 30 height 21
